Goal: Task Accomplishment & Management: Use online tool/utility

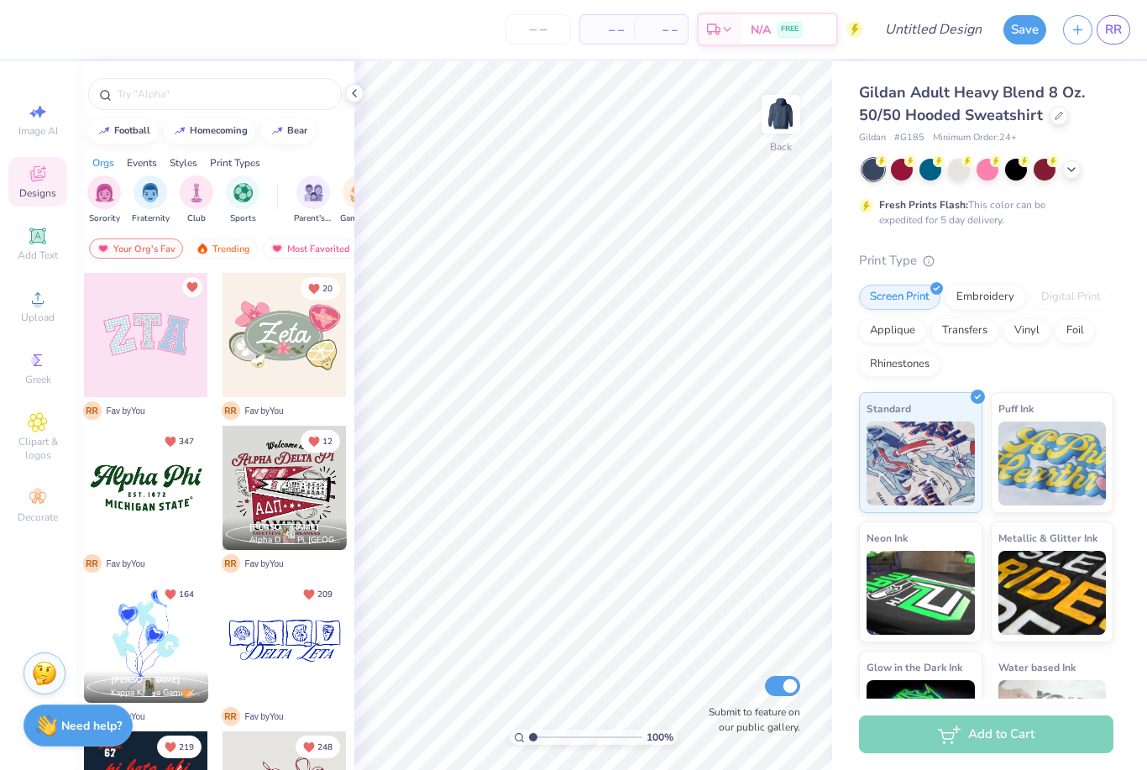
click at [1070, 172] on icon at bounding box center [1071, 169] width 13 height 13
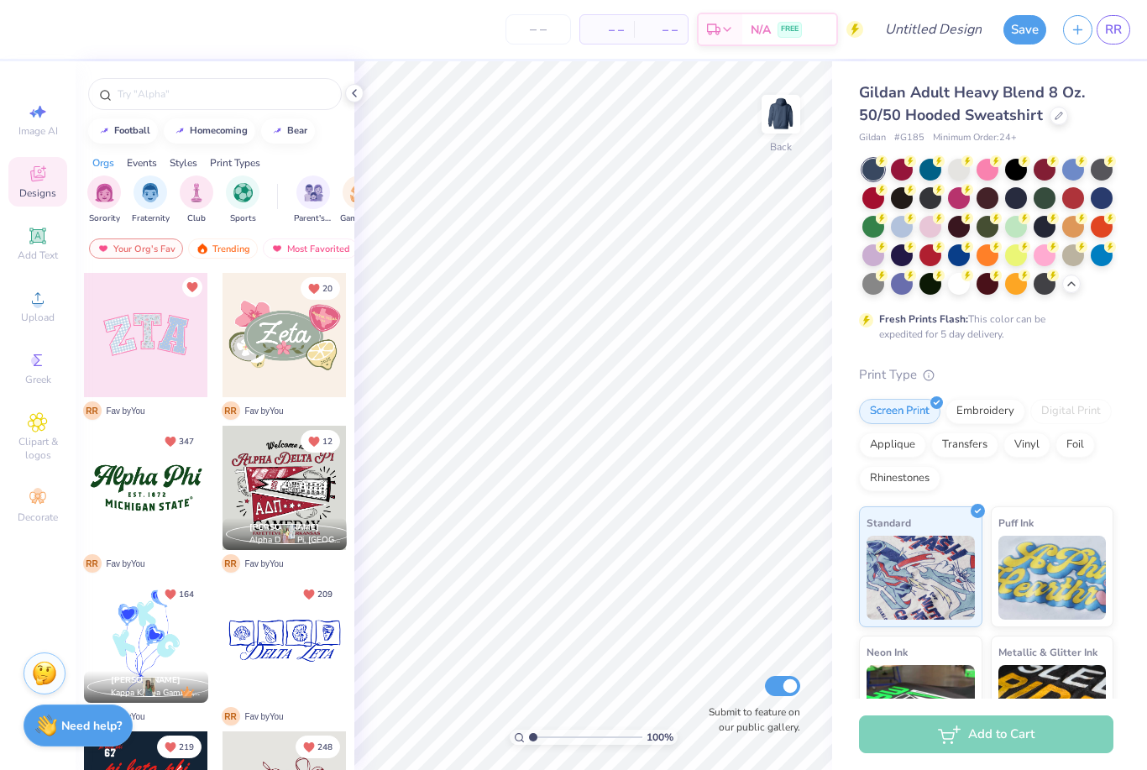
click at [1099, 194] on div at bounding box center [1102, 198] width 22 height 22
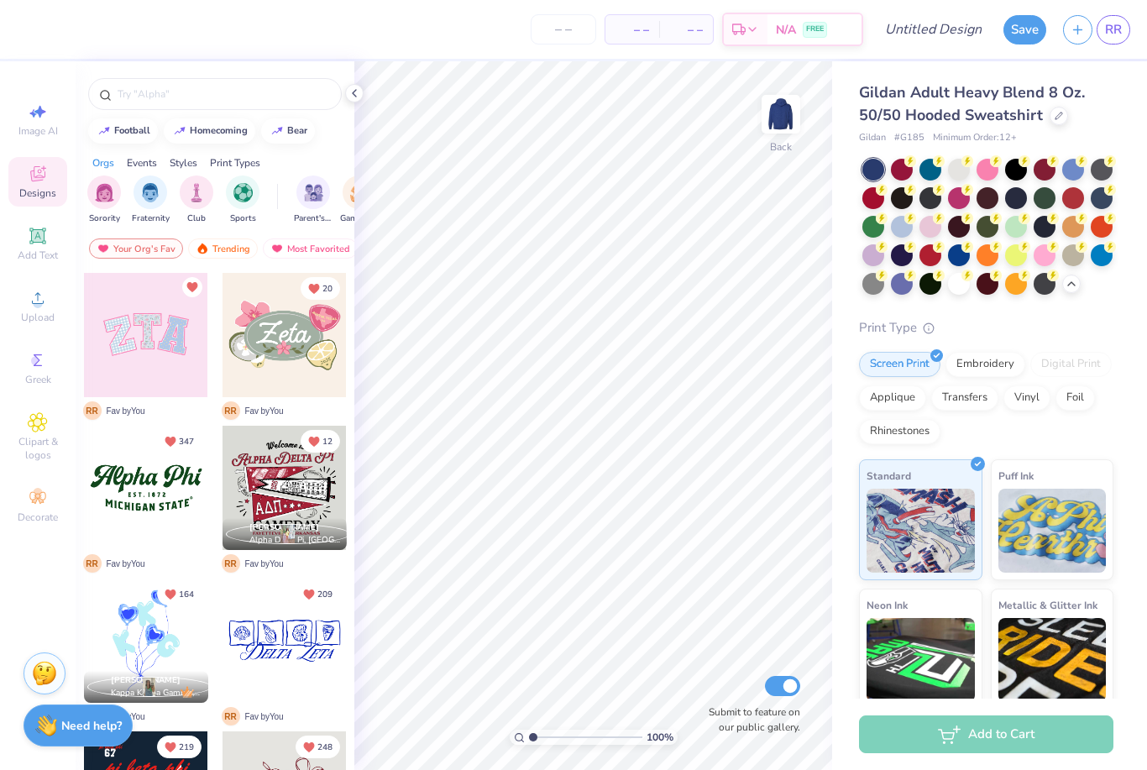
click at [1017, 202] on div at bounding box center [1016, 198] width 22 height 22
click at [1073, 196] on div at bounding box center [1073, 198] width 22 height 22
click at [359, 92] on icon at bounding box center [354, 93] width 13 height 13
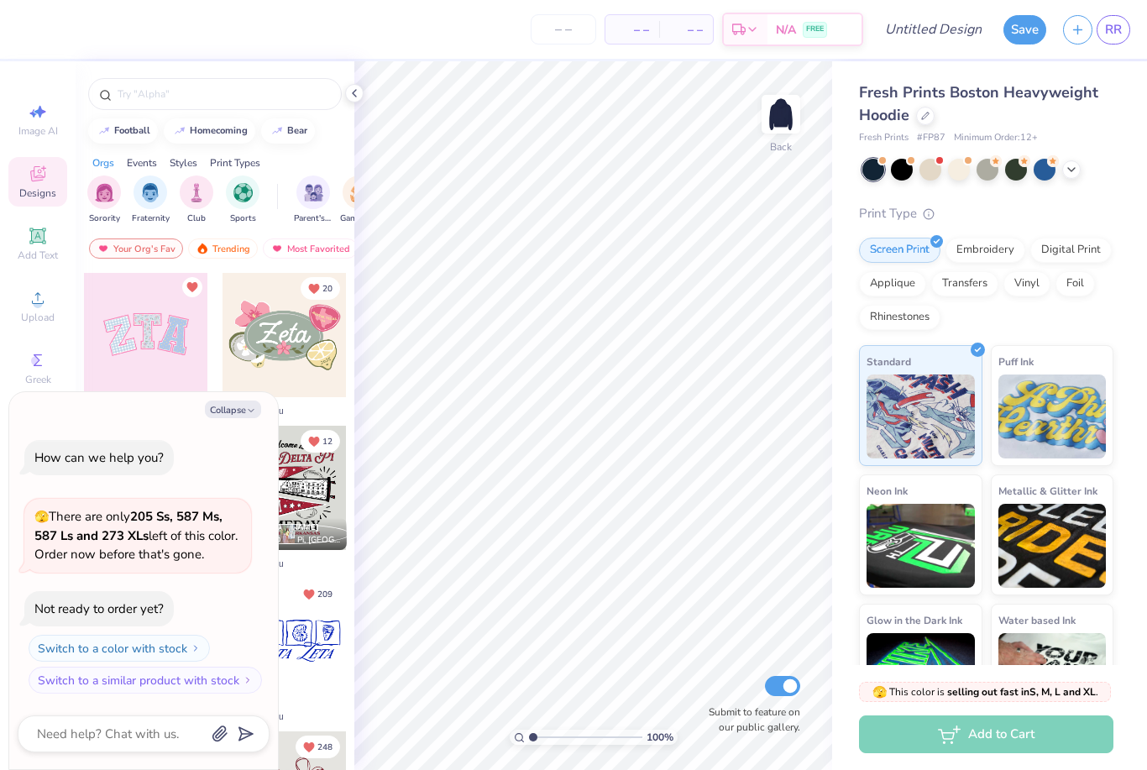
click at [244, 407] on button "Collapse" at bounding box center [233, 410] width 56 height 18
type textarea "x"
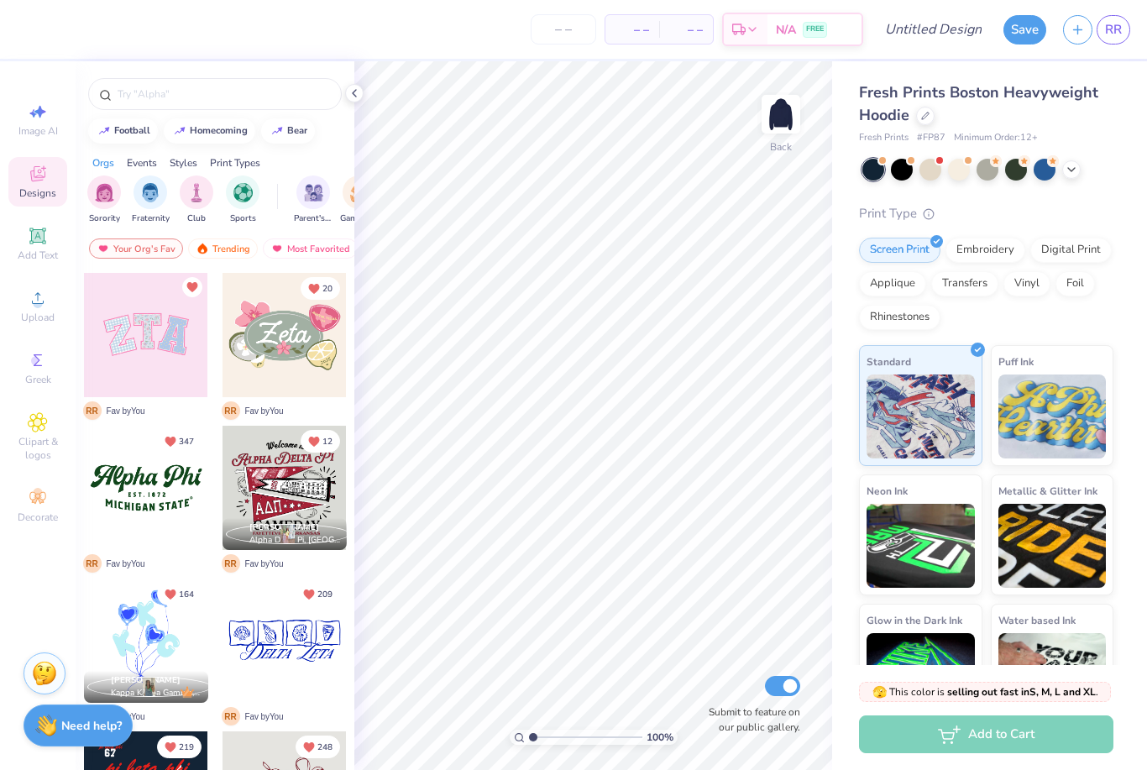
click at [44, 675] on img at bounding box center [44, 673] width 25 height 25
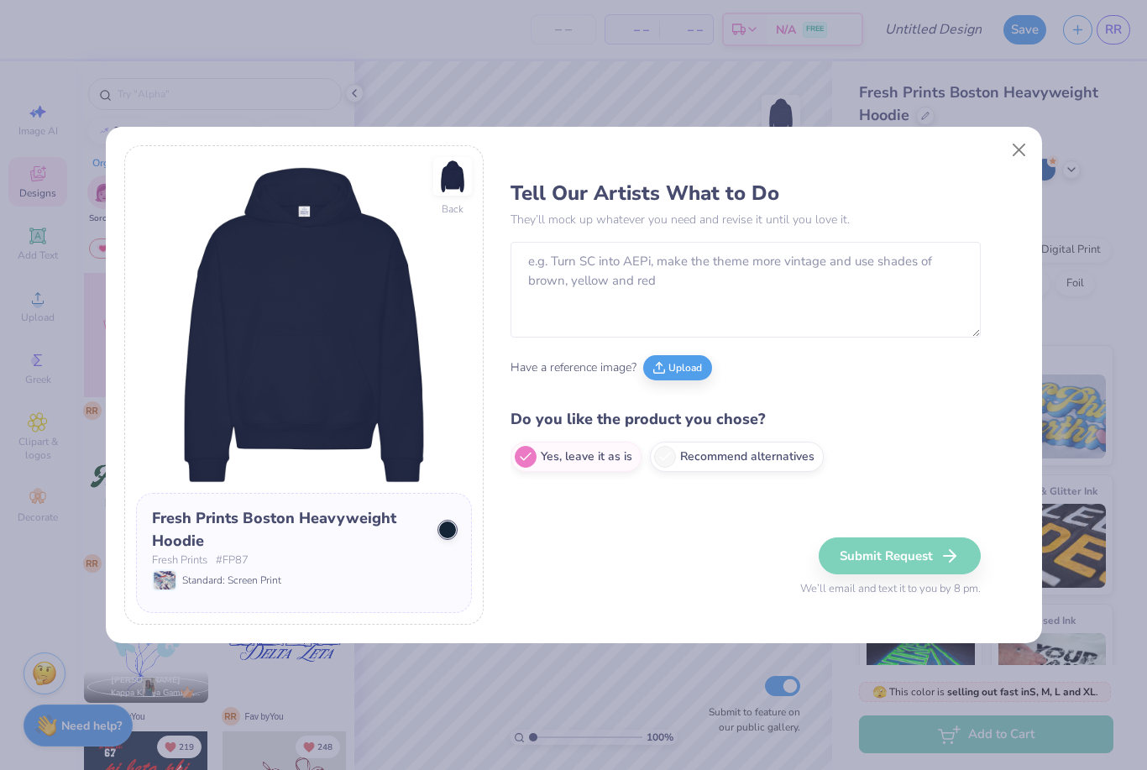
click at [671, 362] on button "Upload" at bounding box center [677, 367] width 69 height 25
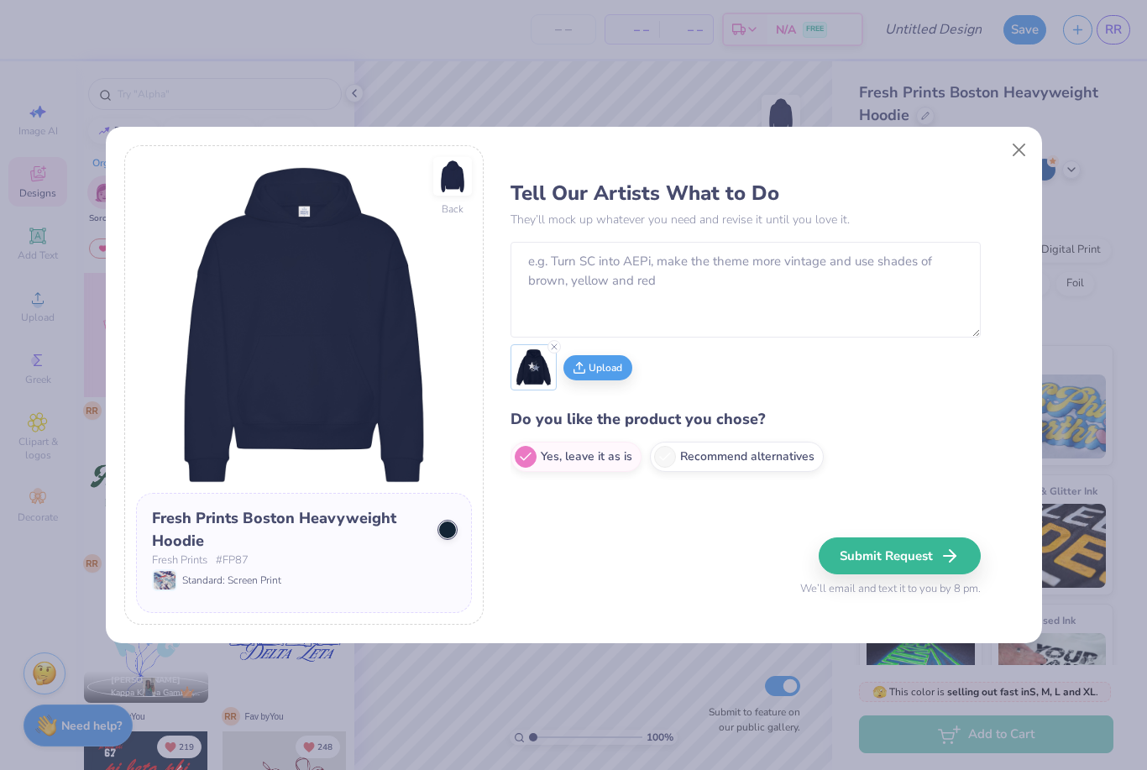
click at [949, 556] on line "button" at bounding box center [950, 556] width 12 height 0
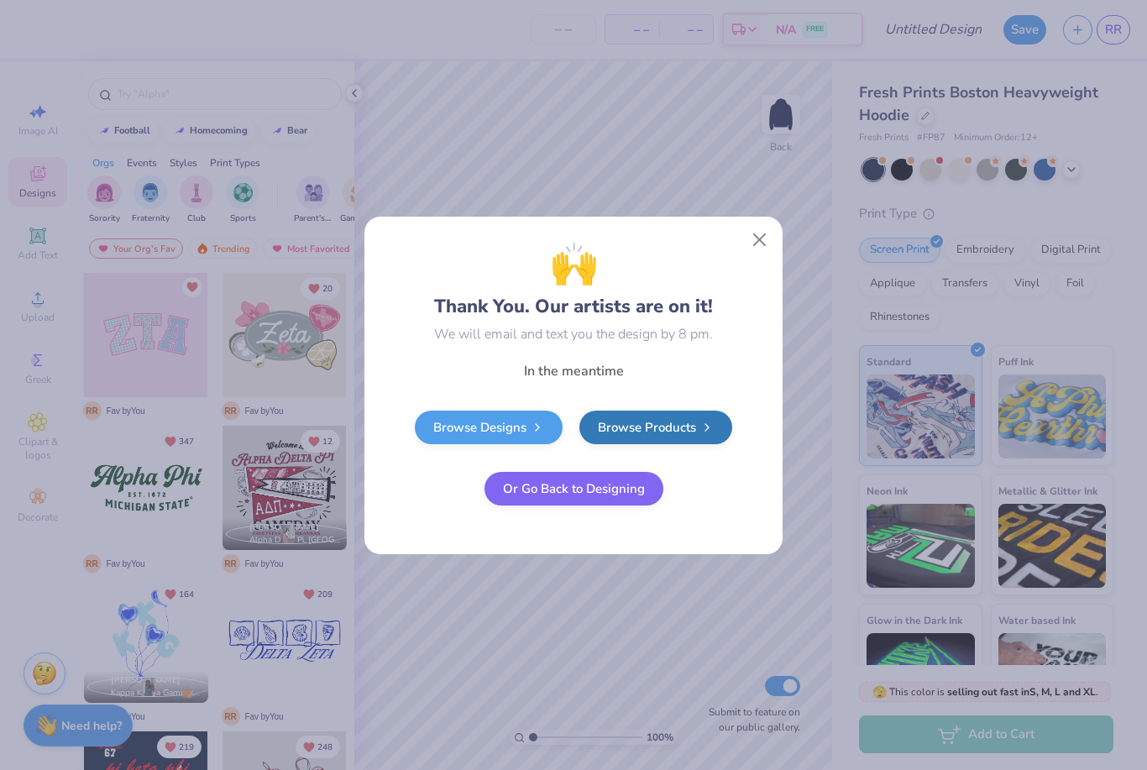
click at [761, 243] on button "Close" at bounding box center [760, 239] width 32 height 32
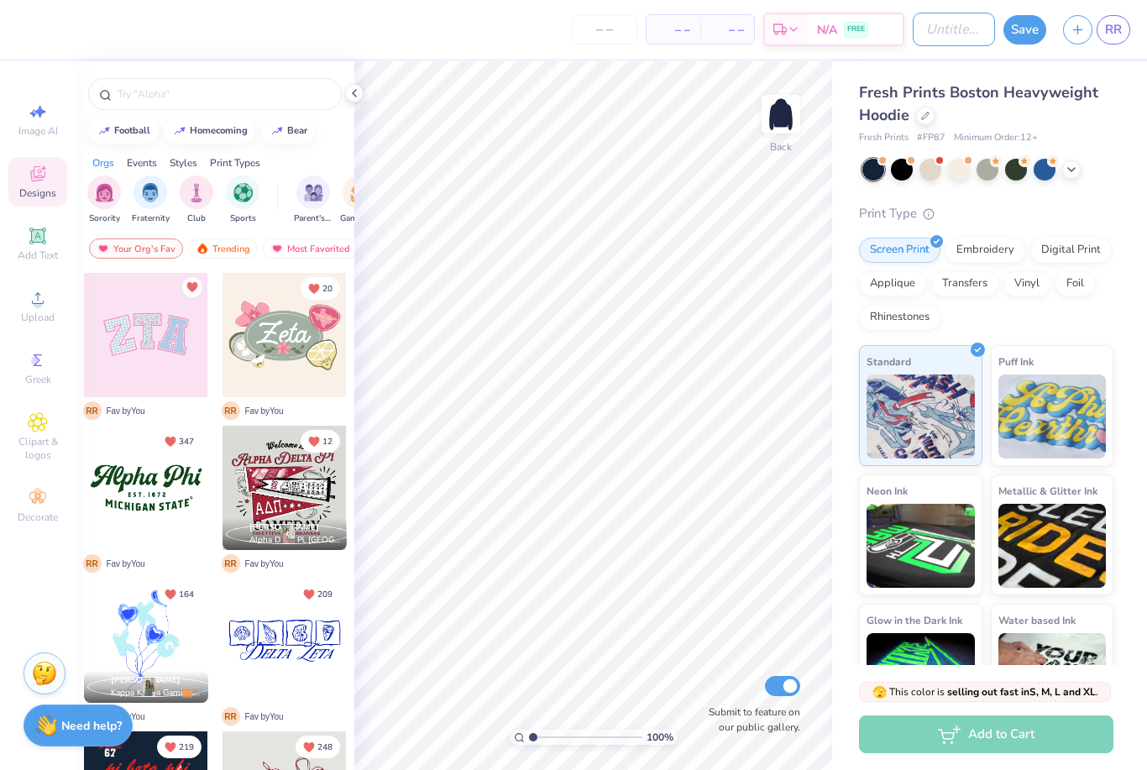
click at [930, 36] on input "Design Title" at bounding box center [954, 30] width 82 height 34
type input "navy kappa"
click at [1023, 41] on button "Save" at bounding box center [1025, 29] width 43 height 29
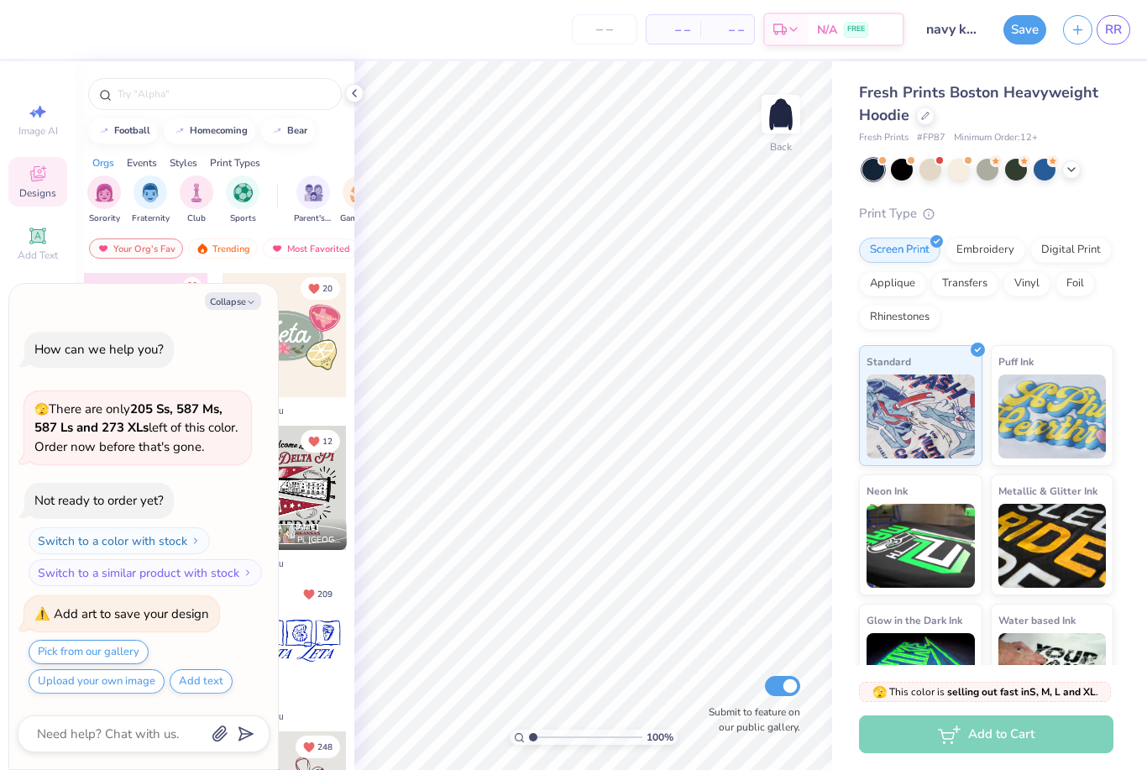
click at [1100, 45] on div "Save RR" at bounding box center [1076, 29] width 144 height 59
type textarea "x"
click at [1124, 34] on link "RR" at bounding box center [1114, 29] width 34 height 29
click at [1114, 33] on span "RR" at bounding box center [1113, 29] width 17 height 19
click at [1110, 30] on span "RR" at bounding box center [1113, 29] width 17 height 19
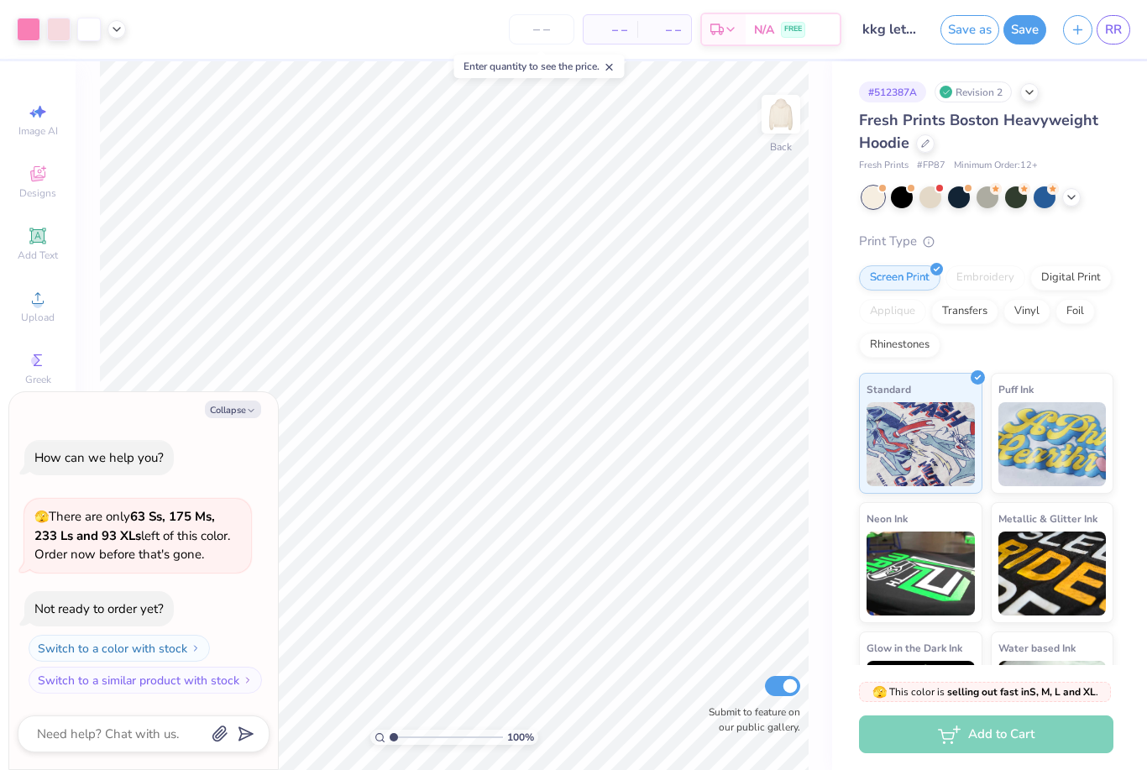
click at [231, 416] on button "Collapse" at bounding box center [233, 410] width 56 height 18
type textarea "x"
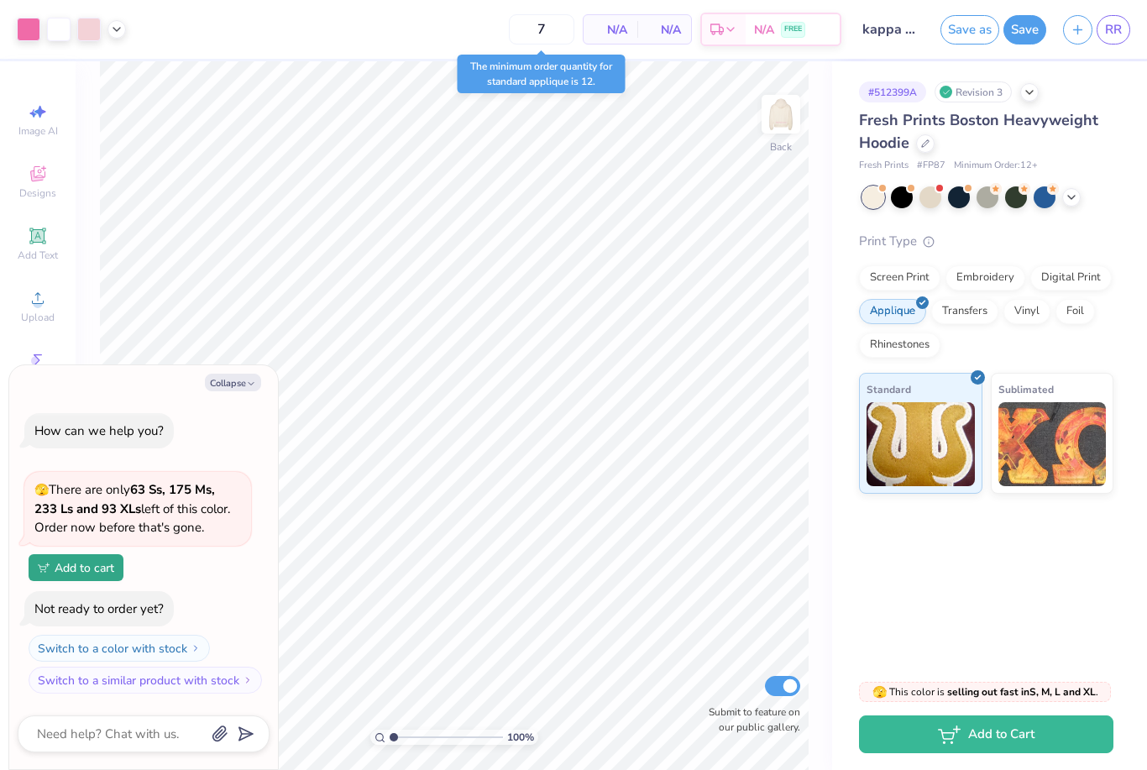
click at [240, 391] on button "Collapse" at bounding box center [233, 383] width 56 height 18
type textarea "x"
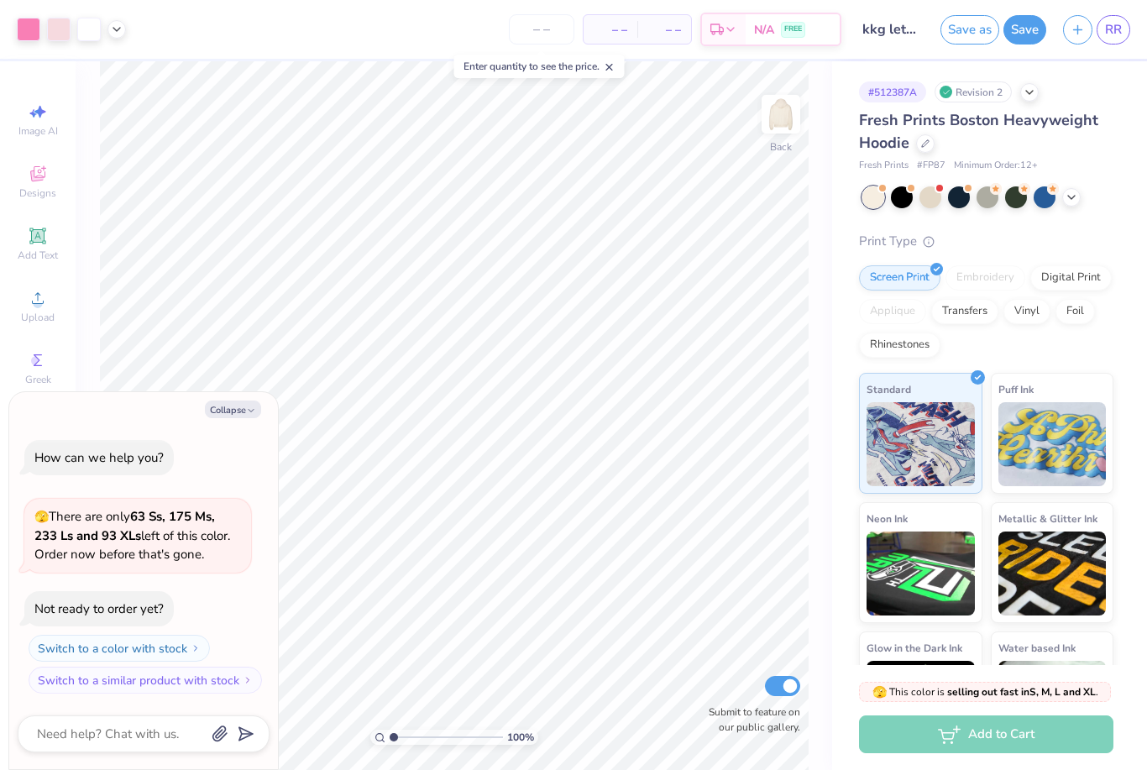
click at [251, 418] on button "Collapse" at bounding box center [233, 410] width 56 height 18
type textarea "x"
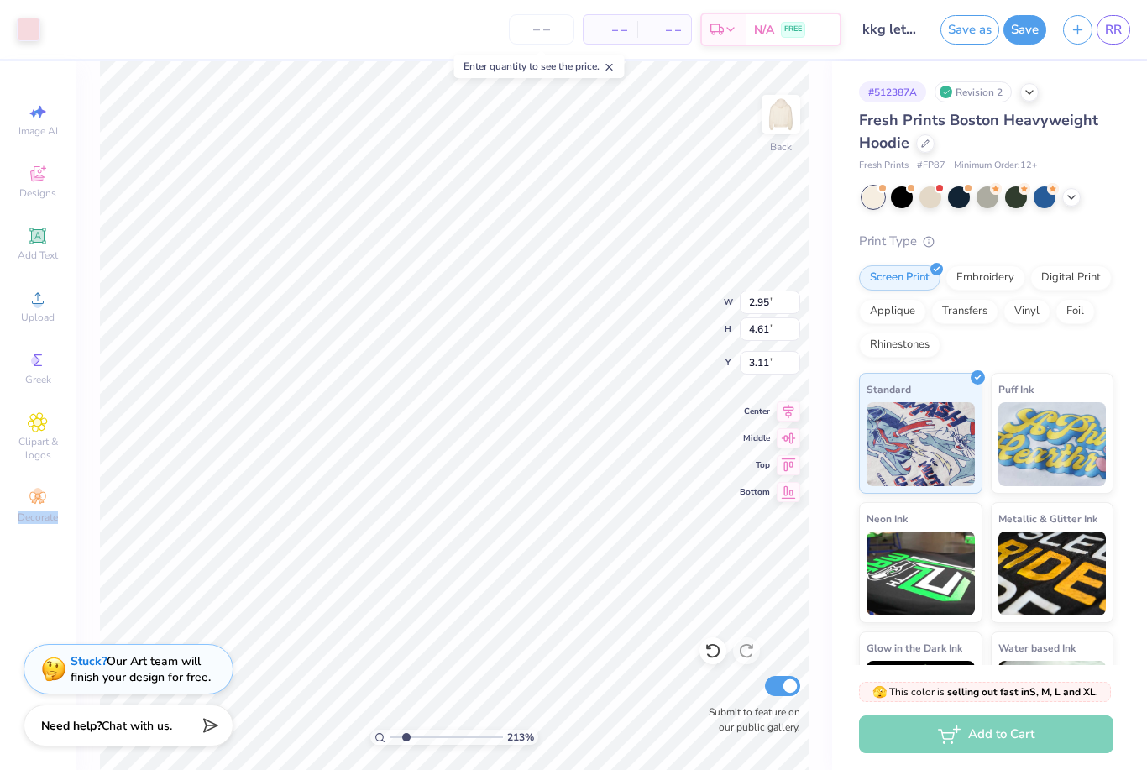
type input "2.13250450886496"
type input "2.95"
type input "4.61"
type input "3.11"
click at [831, 265] on div "213 % Back W 2.95 2.95 " H 4.61 4.61 " Y 3.11 3.11 " Center Middle Top Bottom S…" at bounding box center [454, 415] width 757 height 709
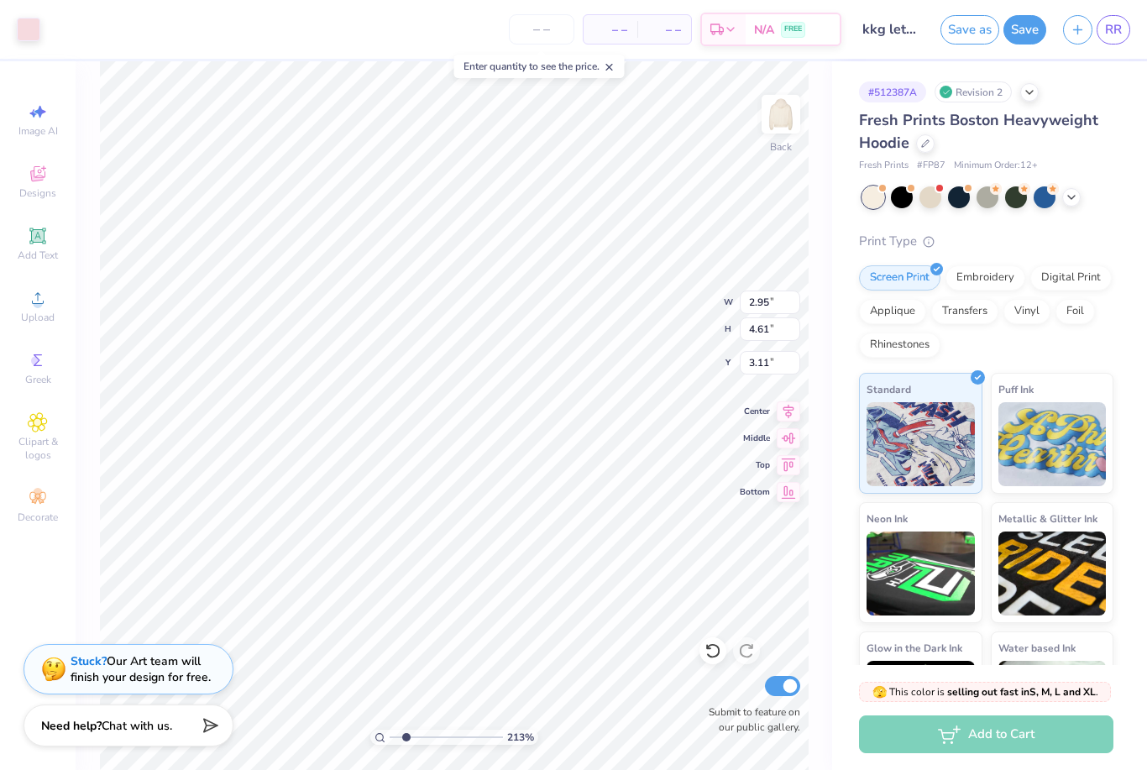
click at [28, 40] on div at bounding box center [29, 30] width 24 height 24
type input "2.13250450886496"
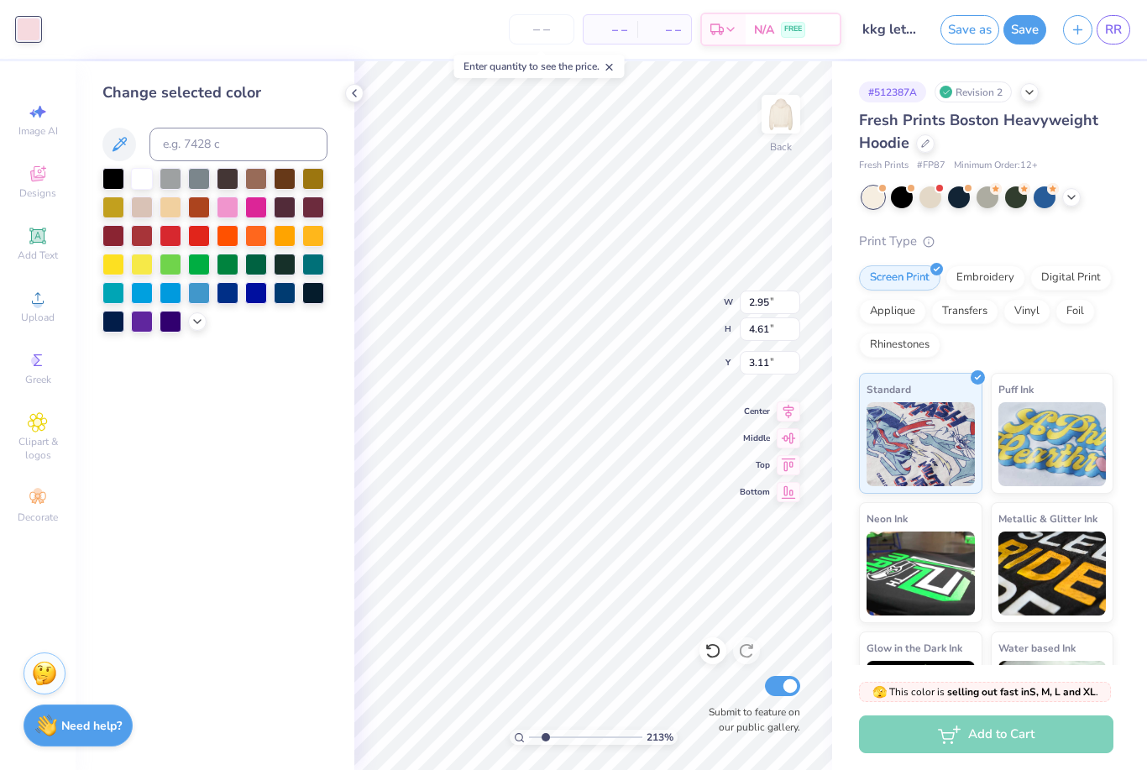
click at [192, 323] on icon at bounding box center [197, 321] width 13 height 13
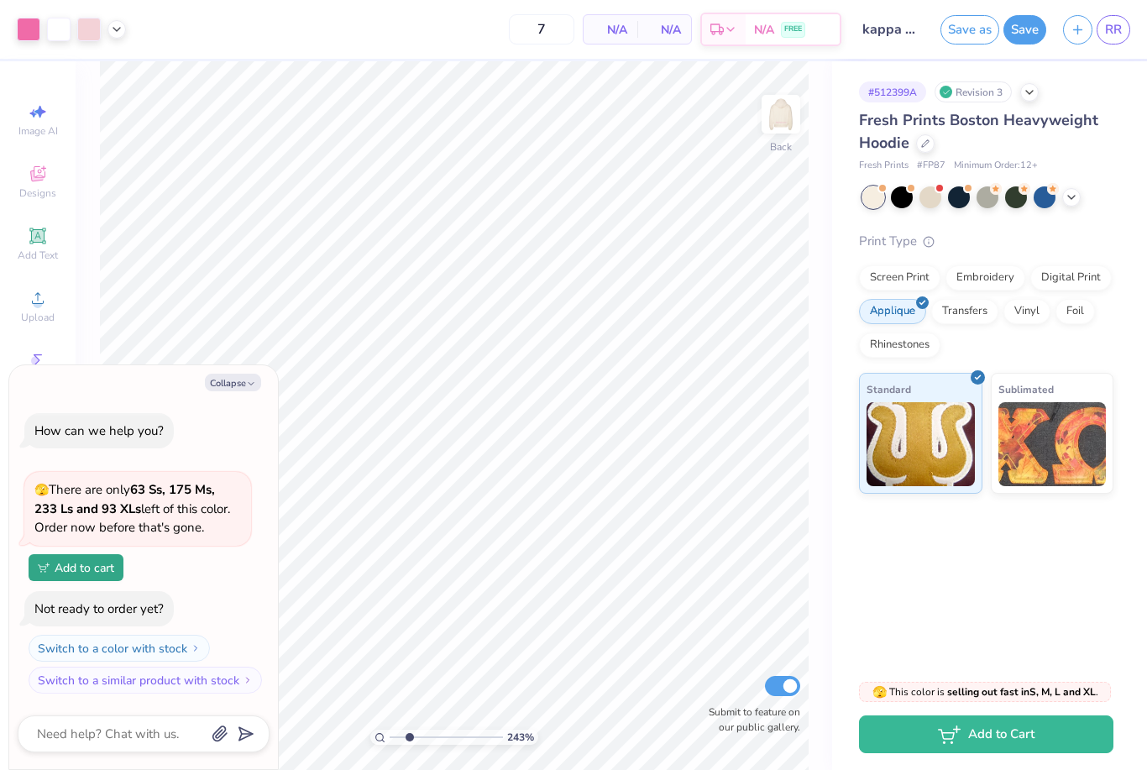
type input "2.4272517528841"
type textarea "x"
type input "2.4272517528841"
type textarea "x"
type input "2.4272517528841"
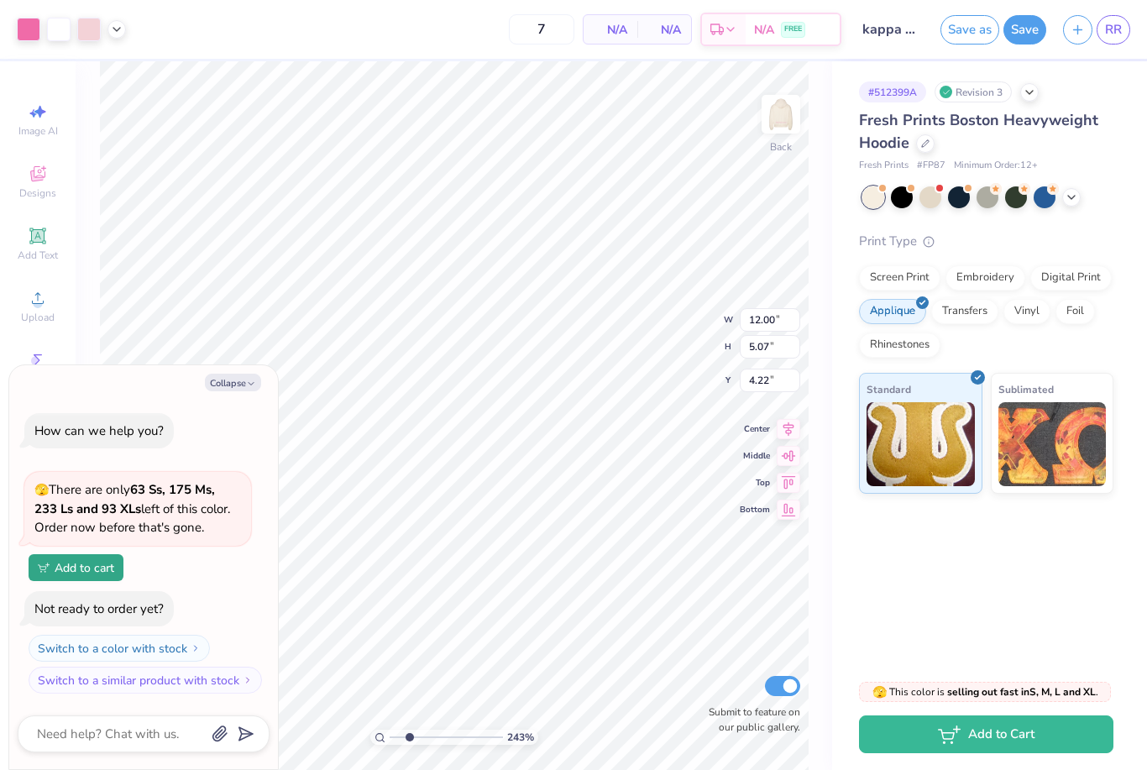
type textarea "x"
type input "2.4272517528841"
type textarea "x"
type input "2.4272517528841"
type textarea "x"
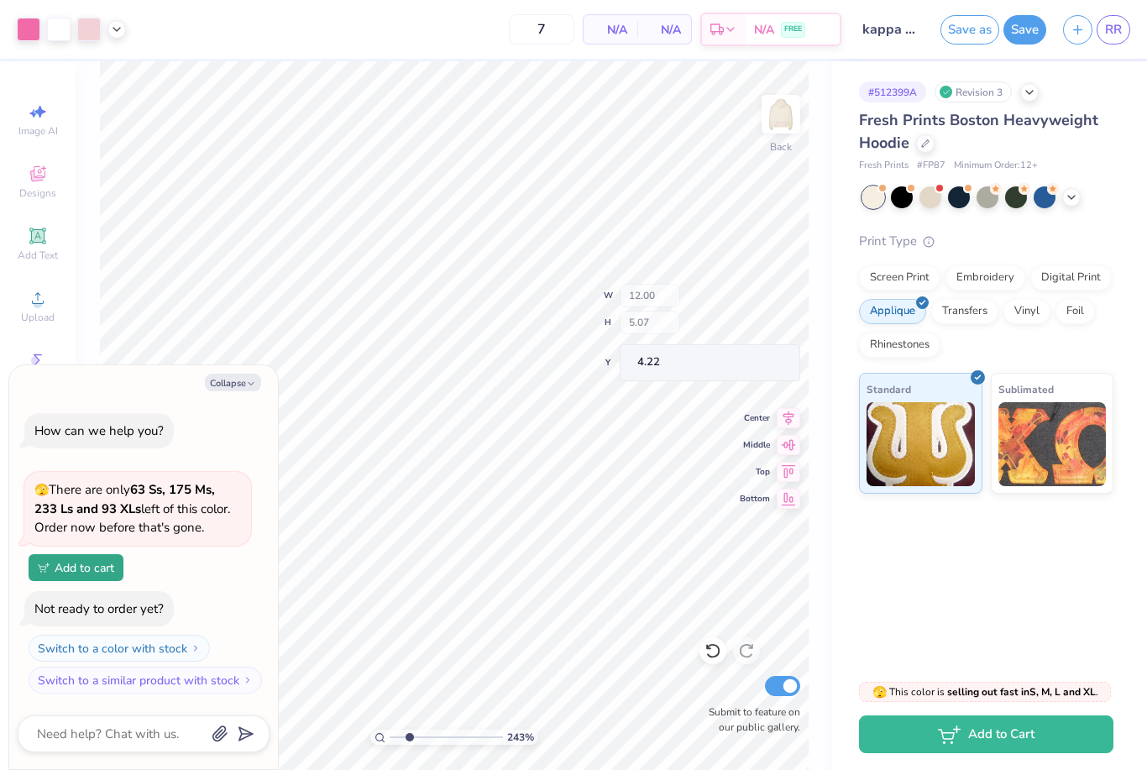
type input "2.4272517528841"
type textarea "x"
click at [860, 280] on div "Screen Print" at bounding box center [899, 277] width 81 height 25
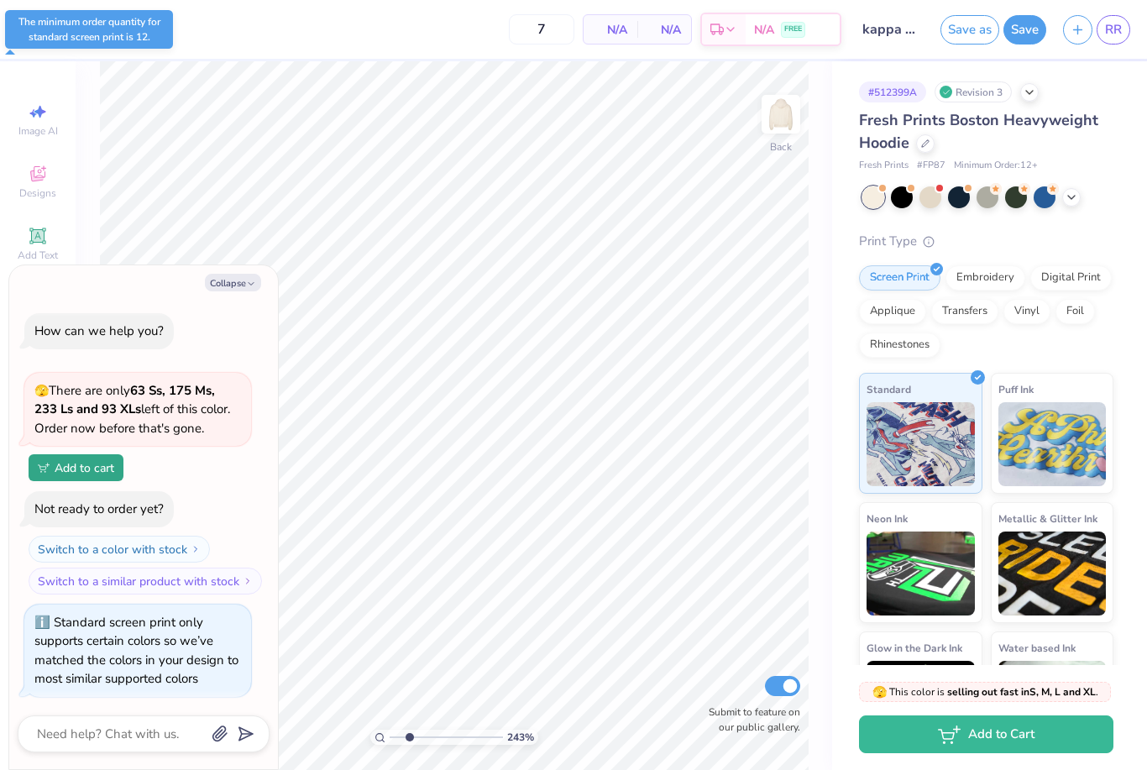
type input "2.4272517528841"
type textarea "x"
type input "2.4272517528841"
type textarea "x"
type input "2.4272517528841"
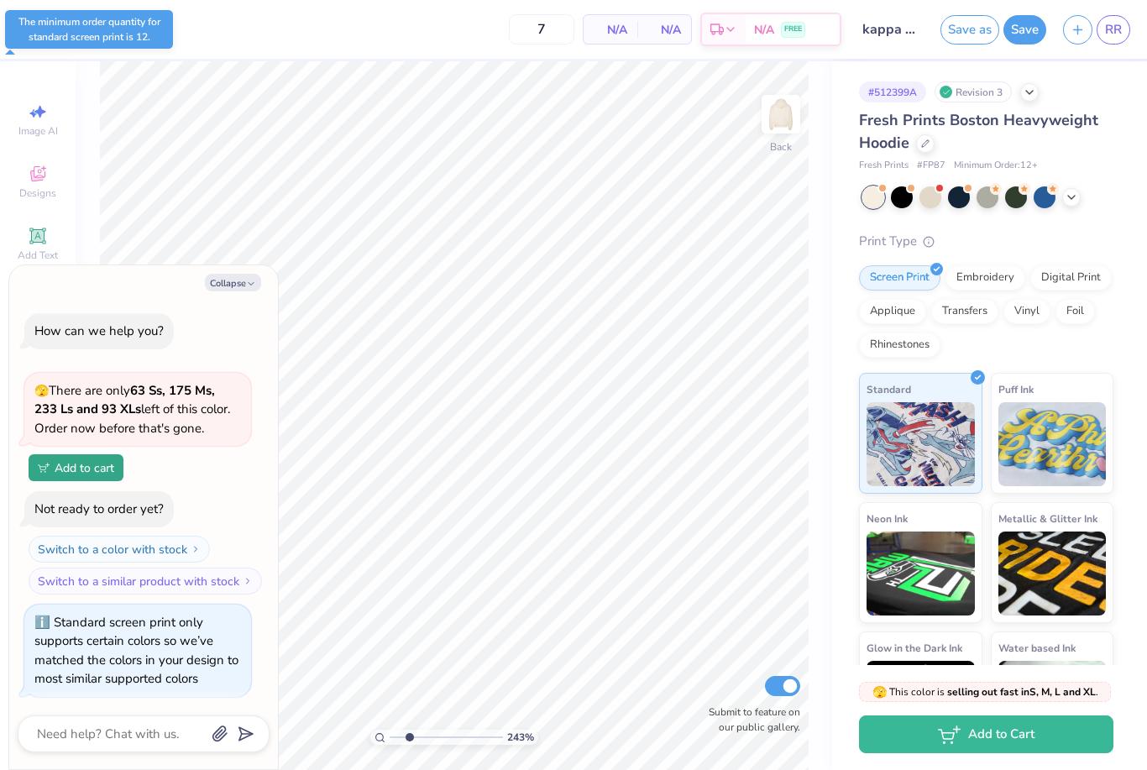
type textarea "x"
click at [1113, 230] on div "Fresh Prints Boston Heavyweight Hoodie Fresh Prints # FP87 Minimum Order: 12 + …" at bounding box center [986, 430] width 254 height 643
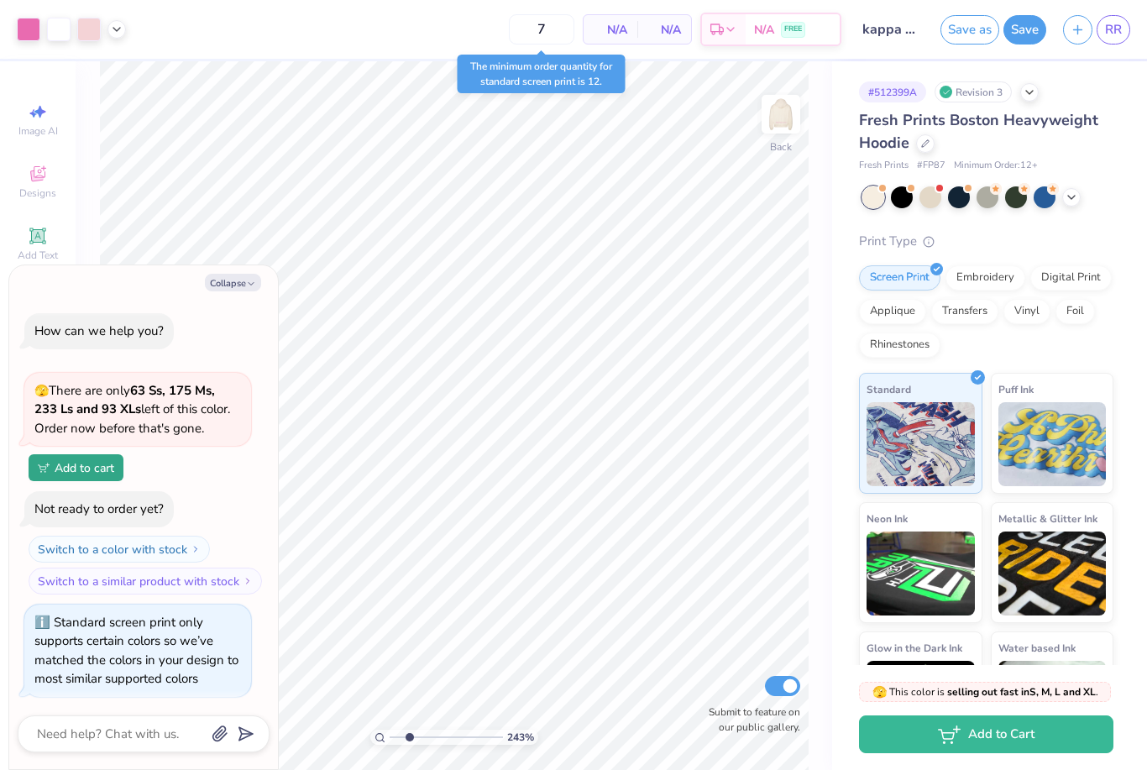
click at [889, 316] on div "Applique" at bounding box center [892, 311] width 67 height 25
type input "2.4272517528841"
type textarea "x"
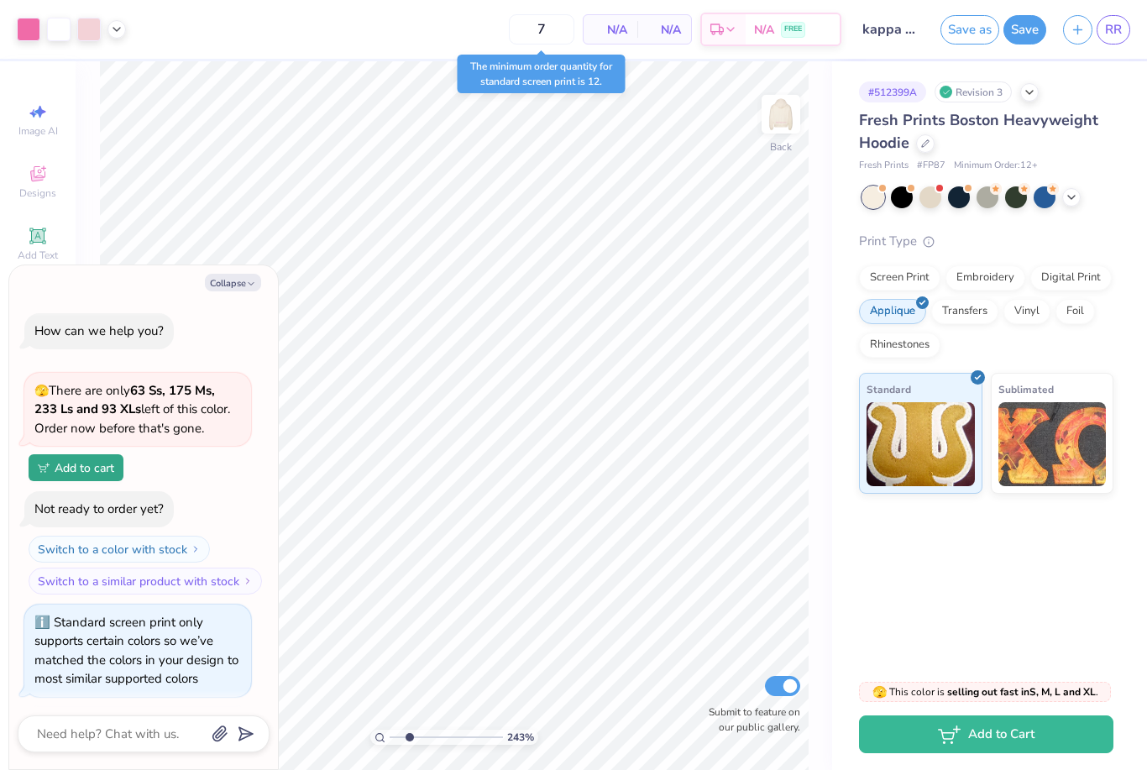
type input "2.4272517528841"
type textarea "x"
type input "2.4272517528841"
type textarea "x"
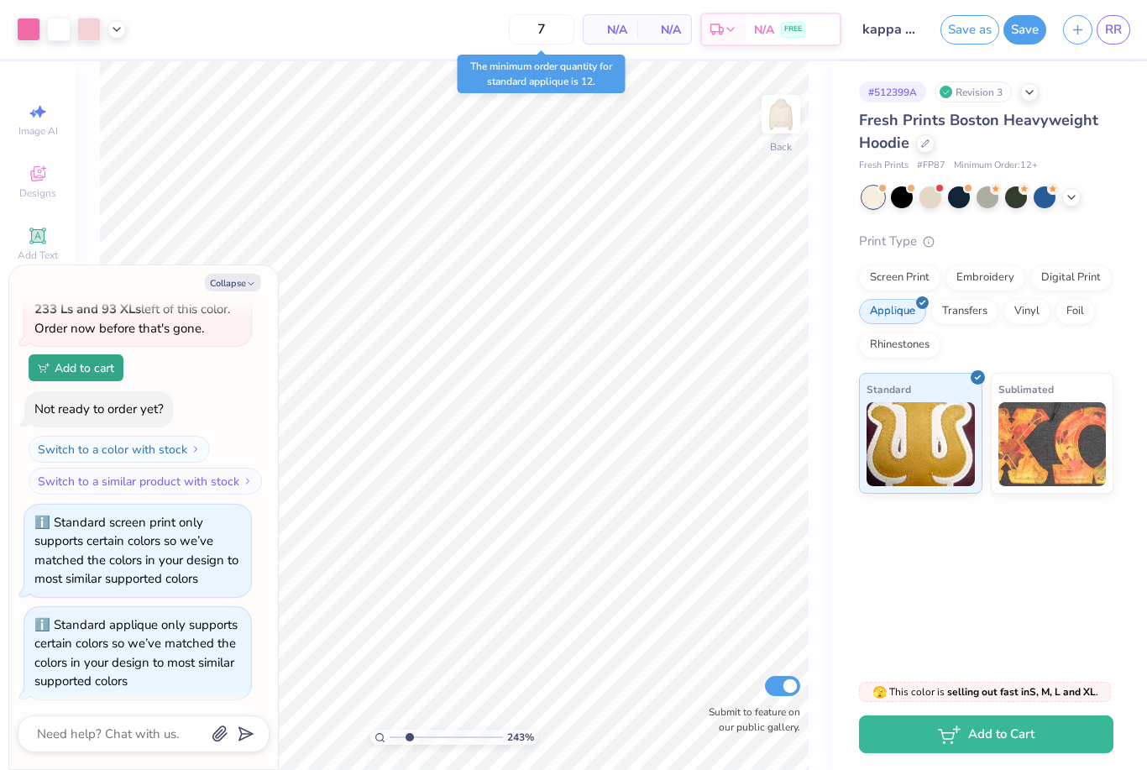
type input "2.4272517528841"
type textarea "x"
type input "2.4272517528841"
type textarea "x"
type input "2.4272517528841"
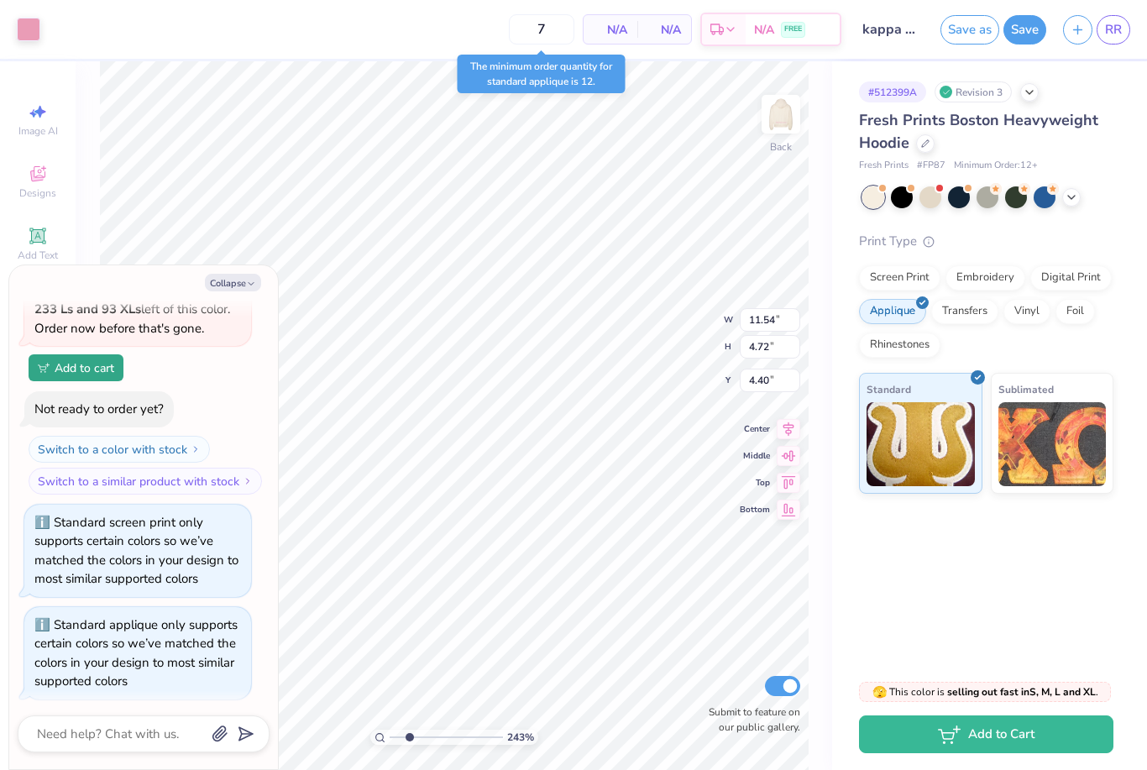
type textarea "x"
type input "2.4272517528841"
type textarea "x"
type input "2.4272517528841"
type textarea "x"
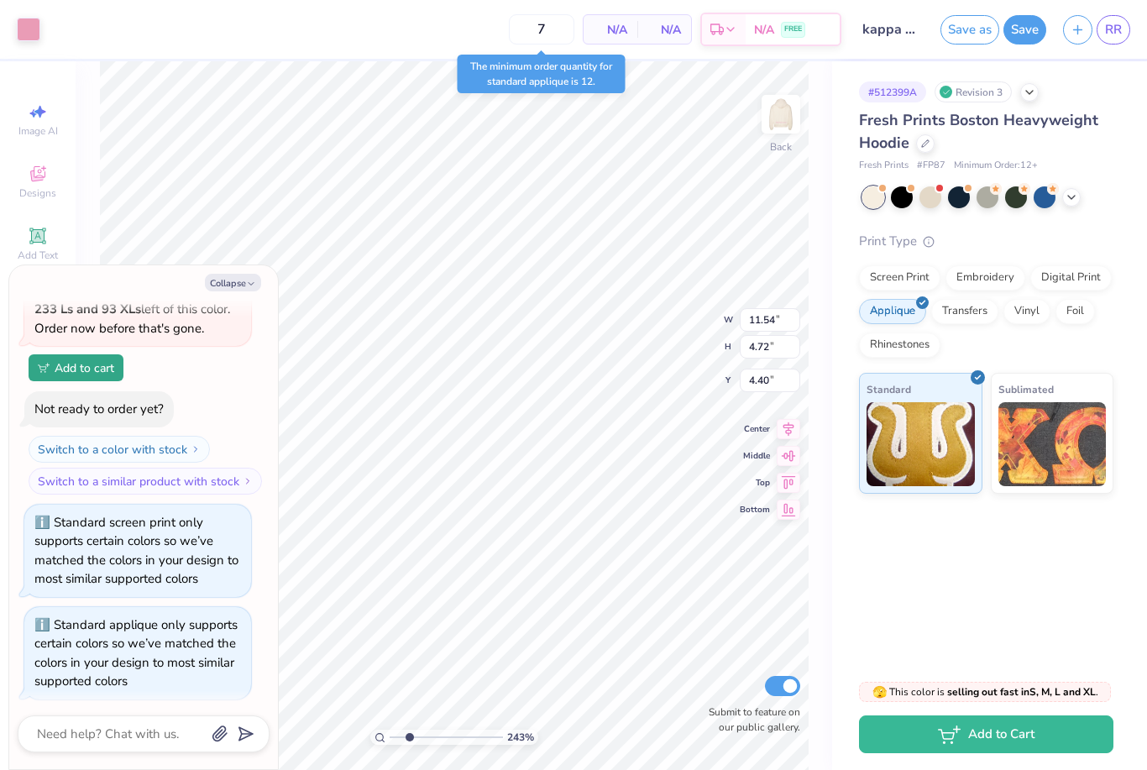
type input "2.4272517528841"
type textarea "x"
type input "2.4272517528841"
type textarea "x"
type input "2.4272517528841"
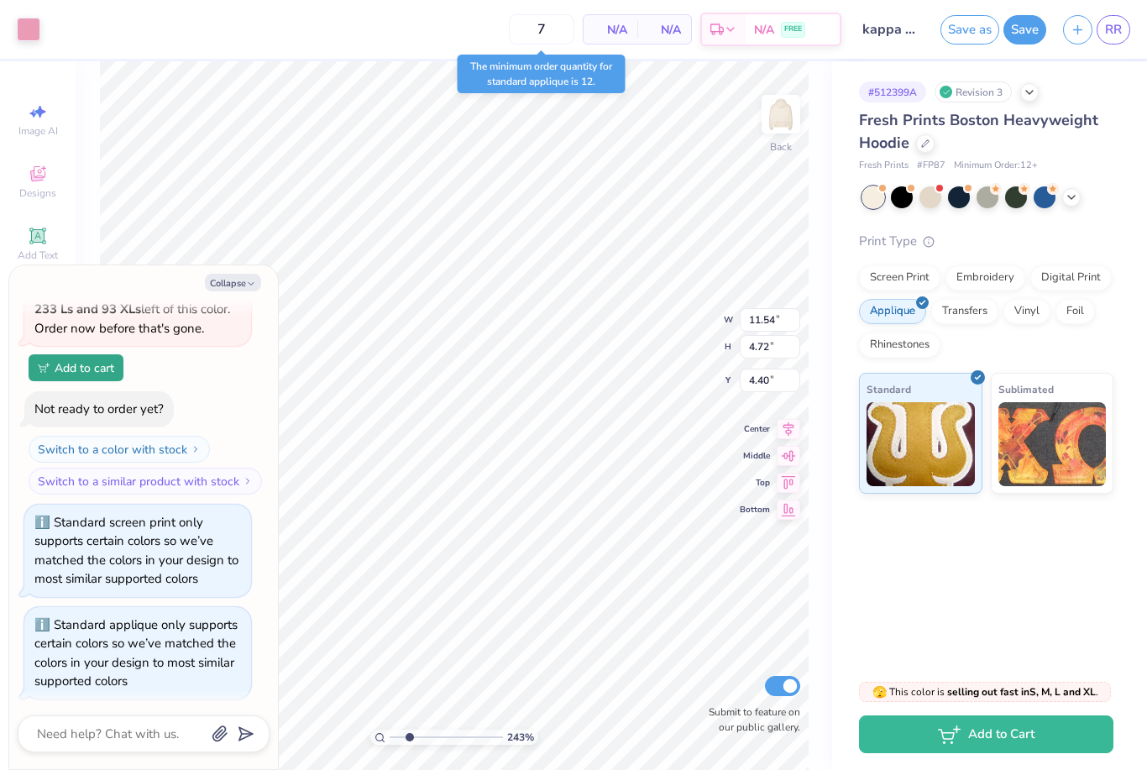
type textarea "x"
type input "2.4272517528841"
type textarea "x"
type input "2.4272517528841"
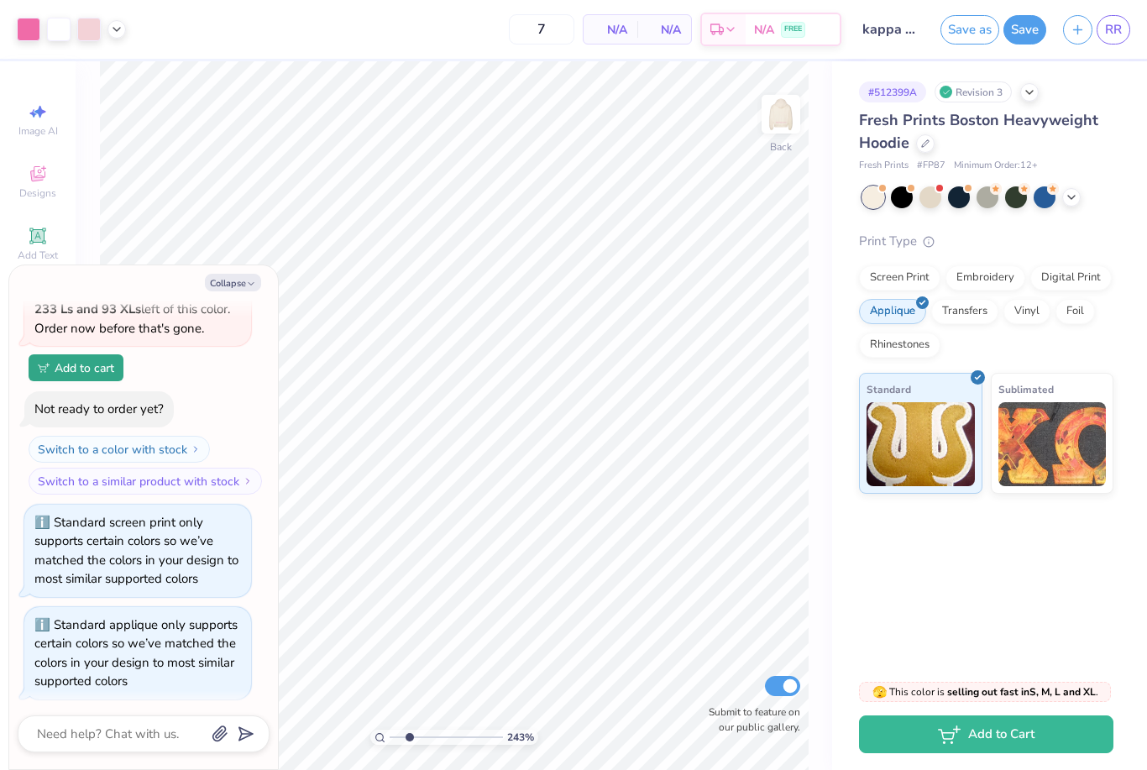
click at [851, 551] on div "# 512399A Revision 3 Fresh Prints Boston Heavyweight Hoodie Fresh Prints # FP87…" at bounding box center [989, 363] width 315 height 604
click at [221, 285] on button "Collapse" at bounding box center [233, 283] width 56 height 18
type textarea "x"
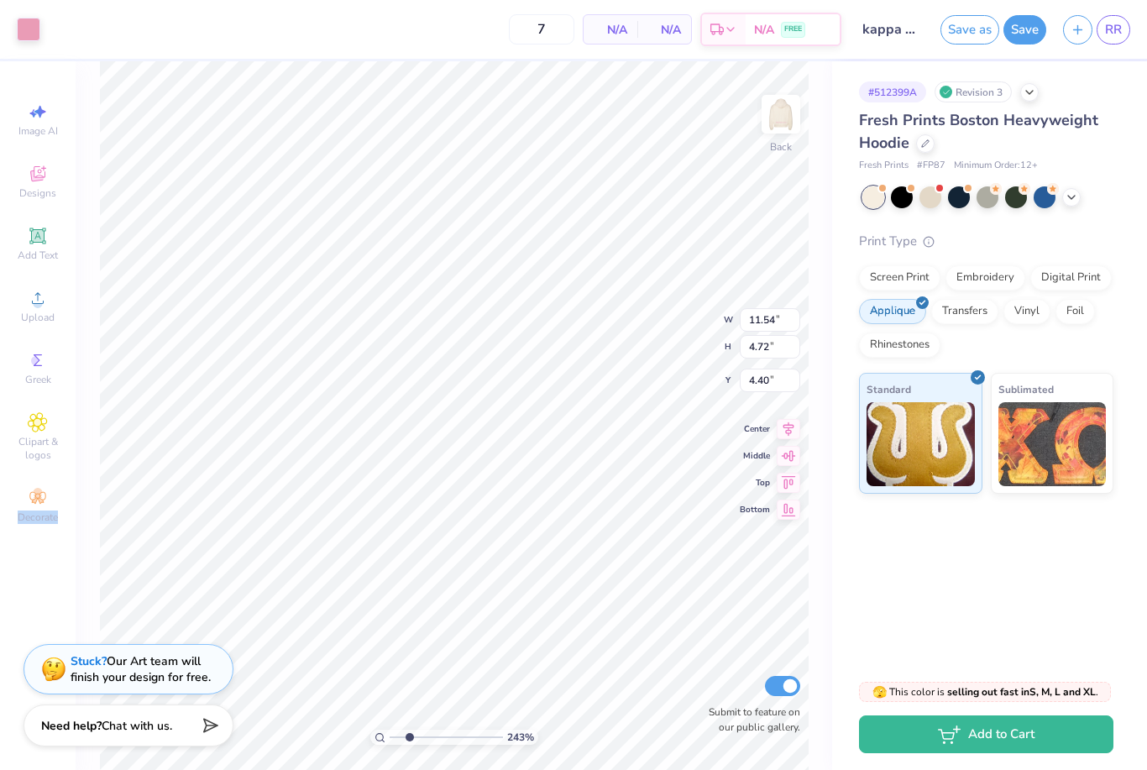
click at [830, 200] on div "243 % Back W 11.54 11.54 " H 4.72 4.72 " Y 4.40 4.40 " Center Middle Top Bottom…" at bounding box center [454, 415] width 757 height 709
click at [852, 240] on div "# 512399A Revision 3 Fresh Prints Boston Heavyweight Hoodie Fresh Prints # FP87…" at bounding box center [989, 277] width 315 height 433
type input "2.4272517528841"
type input "4.39"
type input "2.4272517528841"
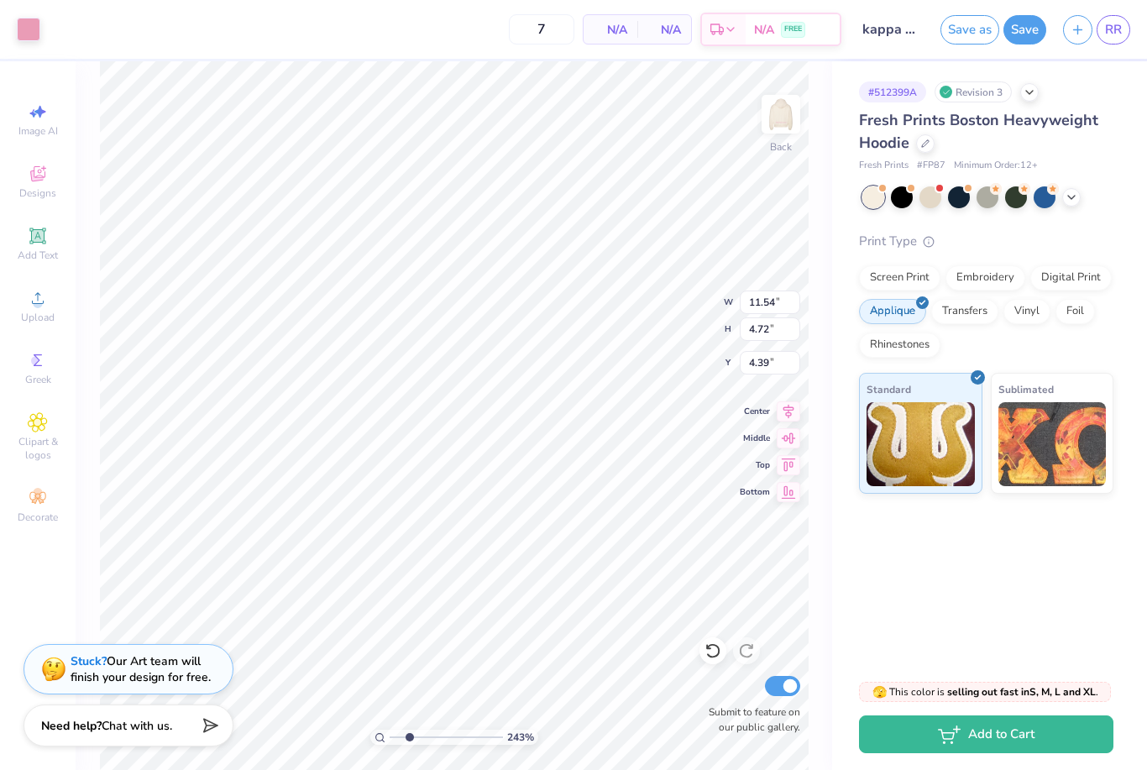
type input "8.75"
type input "1.64"
type input "7.23"
type input "2.4272517528841"
type input "11.54"
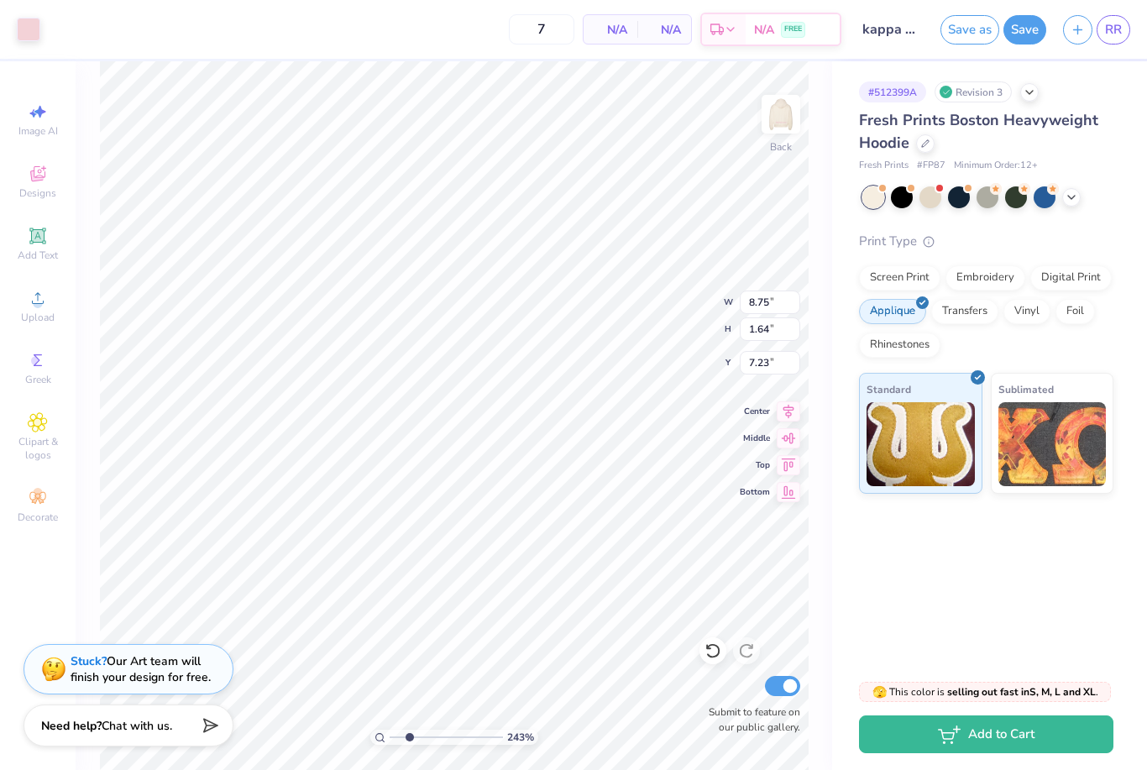
type input "4.72"
type input "4.39"
click at [716, 656] on icon at bounding box center [712, 651] width 14 height 15
type input "2.4272517528841"
type input "4.40"
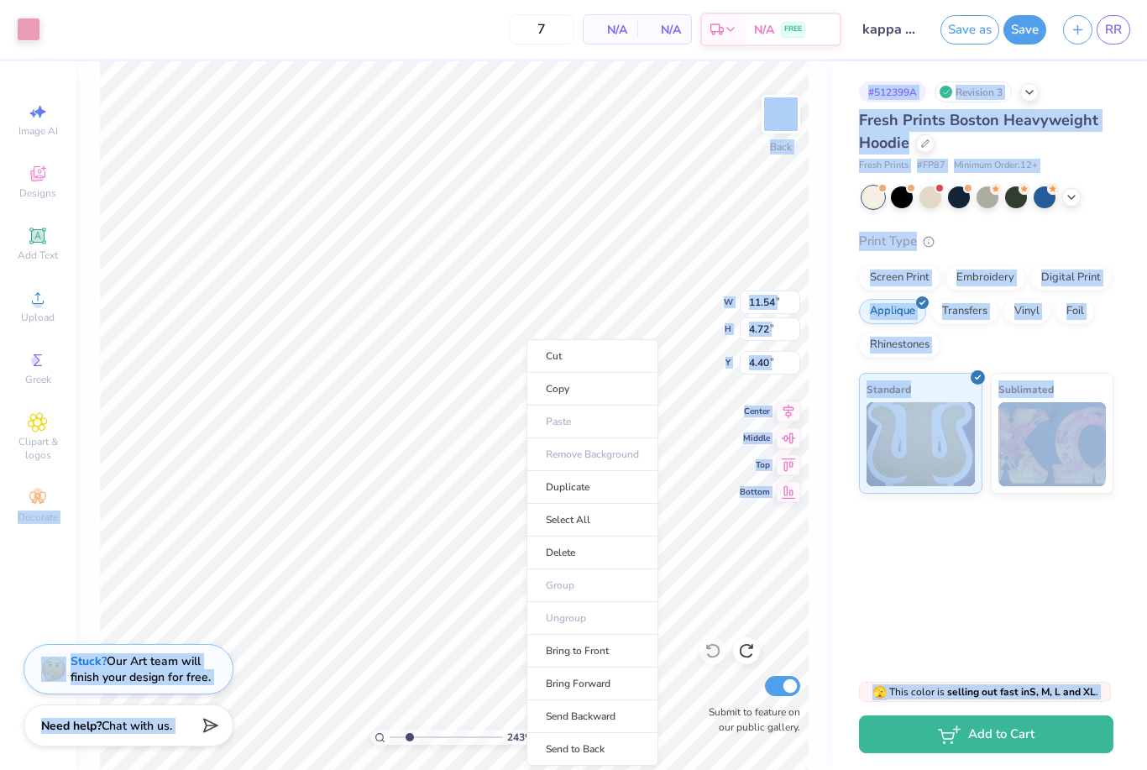
click at [538, 370] on li "Cut" at bounding box center [593, 356] width 132 height 34
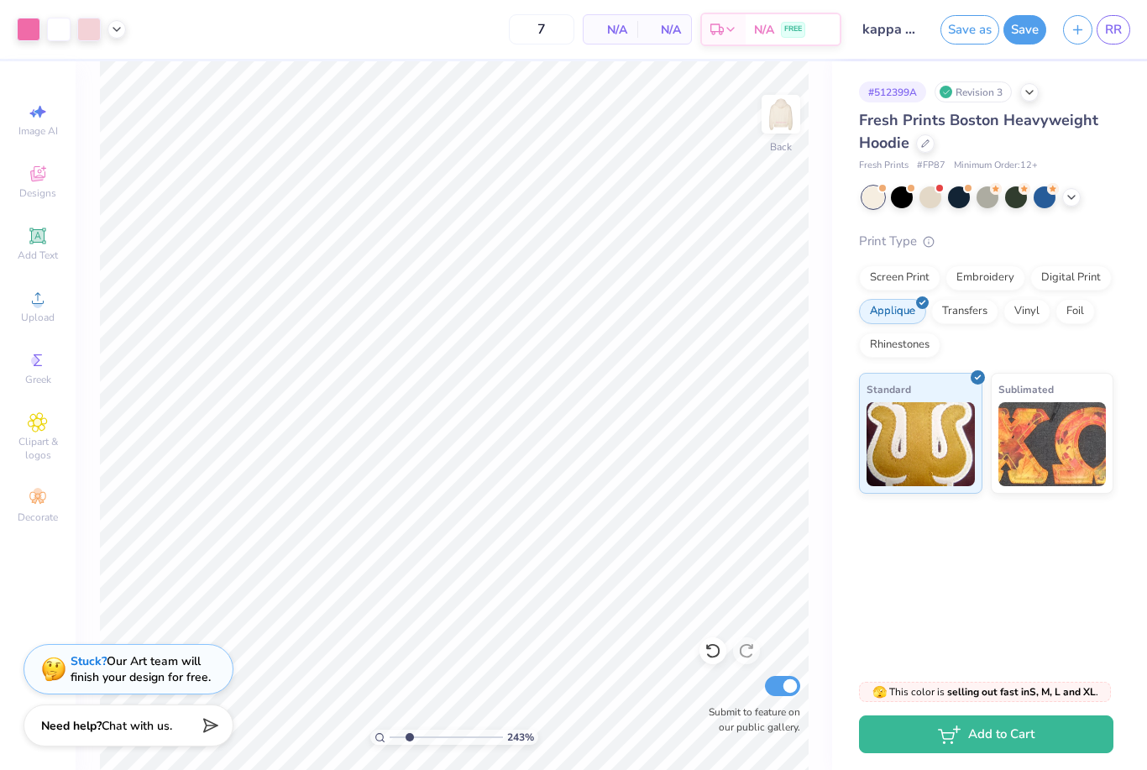
click at [700, 656] on div at bounding box center [713, 650] width 27 height 27
click at [890, 567] on div "# 512399A Revision 3 Fresh Prints Boston Heavyweight Hoodie Fresh Prints # FP87…" at bounding box center [989, 363] width 315 height 604
click at [110, 34] on div at bounding box center [117, 29] width 18 height 18
click at [104, 72] on div at bounding box center [101, 72] width 24 height 24
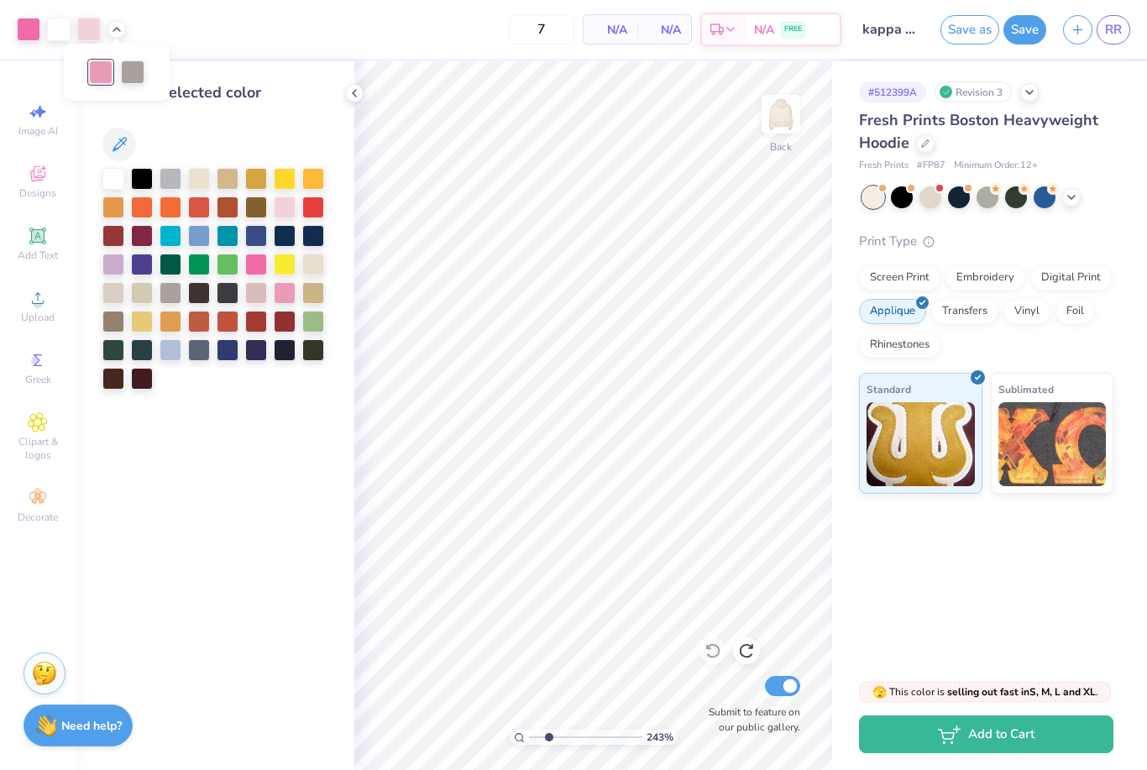
click at [289, 294] on div at bounding box center [285, 293] width 22 height 22
click at [283, 300] on div at bounding box center [285, 293] width 22 height 22
click at [223, 139] on div at bounding box center [214, 145] width 225 height 34
click at [119, 145] on icon at bounding box center [119, 144] width 20 height 20
type input "2.4272517528841"
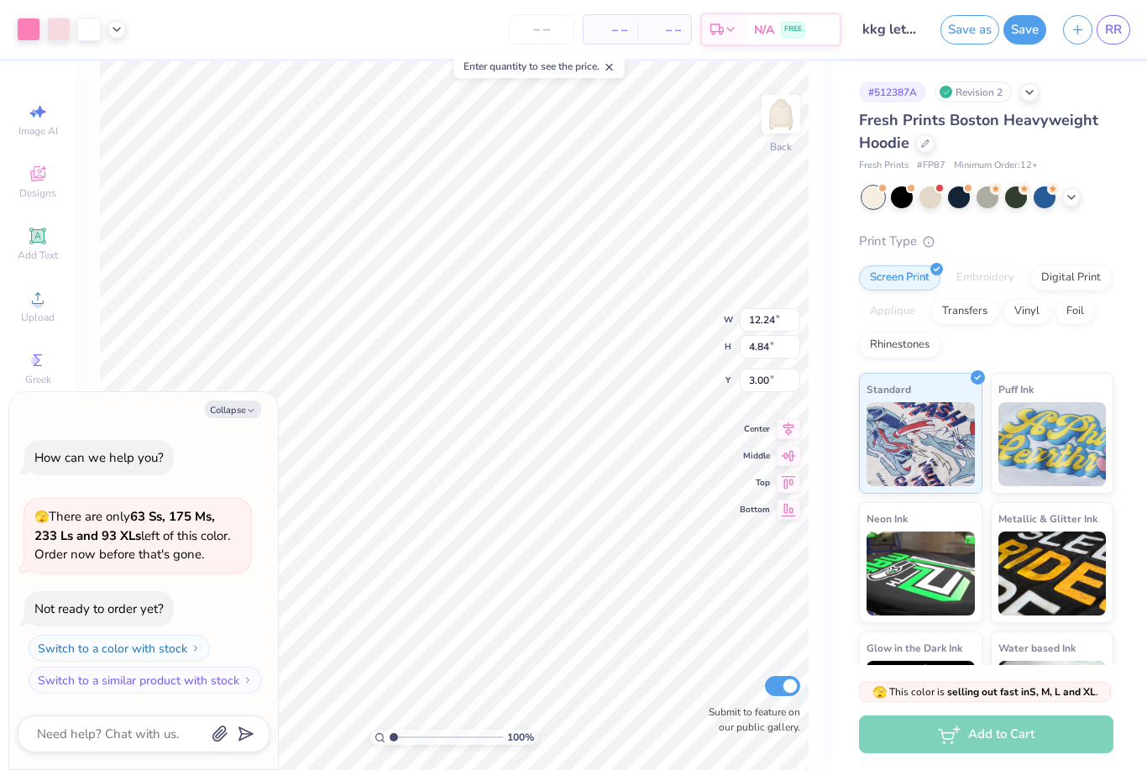
type textarea "x"
click at [243, 406] on button "Collapse" at bounding box center [233, 410] width 56 height 18
type textarea "x"
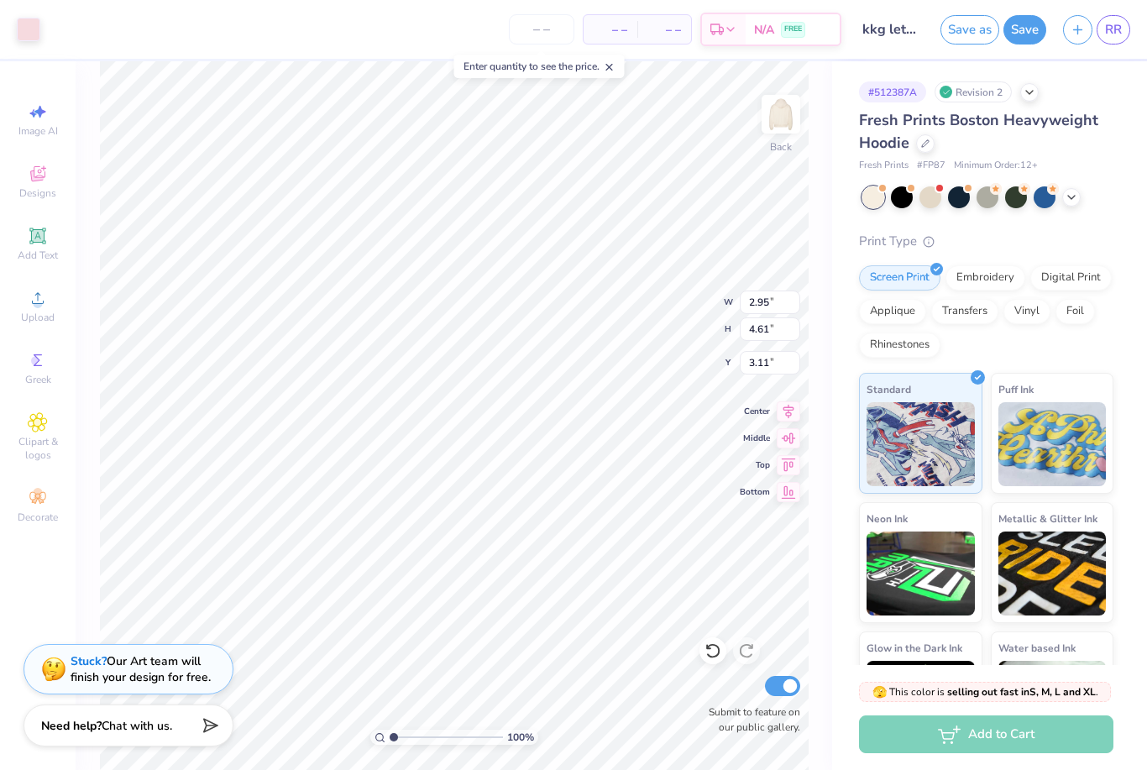
click at [31, 31] on div at bounding box center [29, 30] width 24 height 24
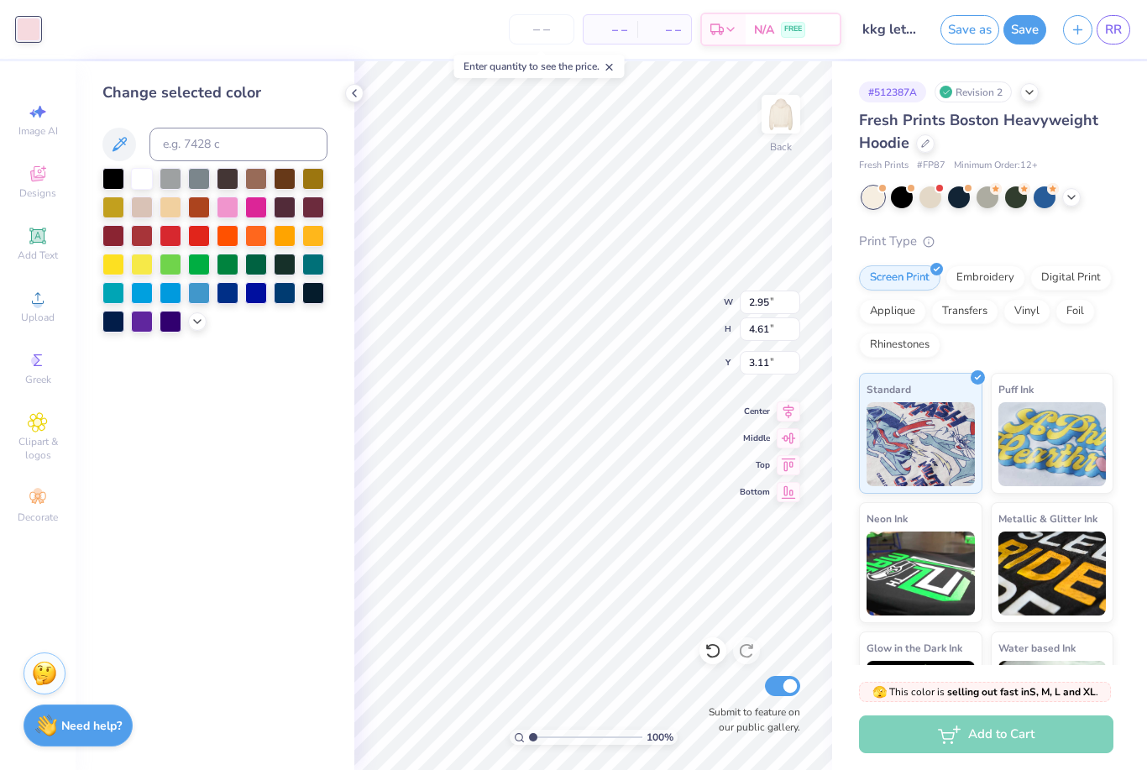
click at [207, 318] on div at bounding box center [214, 250] width 225 height 165
click at [203, 328] on icon at bounding box center [197, 321] width 13 height 13
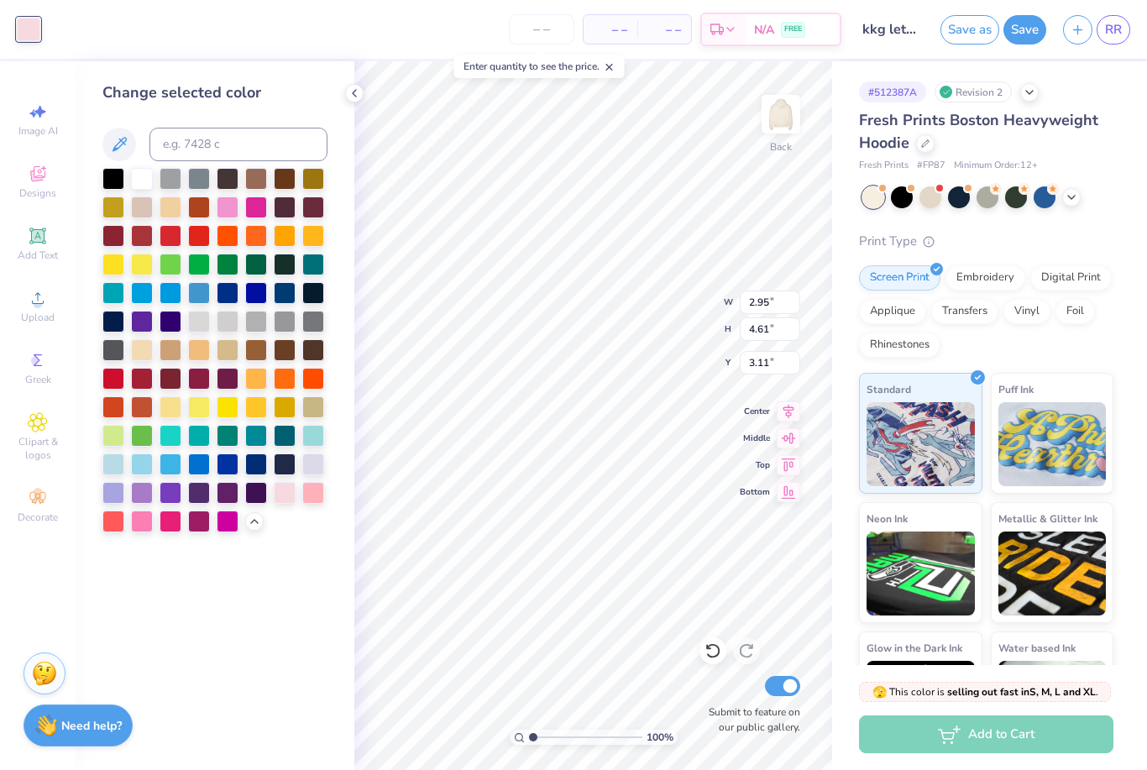
click at [312, 496] on div at bounding box center [313, 493] width 22 height 22
click at [141, 527] on div at bounding box center [142, 522] width 22 height 22
click at [707, 658] on icon at bounding box center [713, 651] width 17 height 17
click at [233, 211] on div at bounding box center [228, 208] width 22 height 22
click at [219, 216] on div at bounding box center [228, 208] width 22 height 22
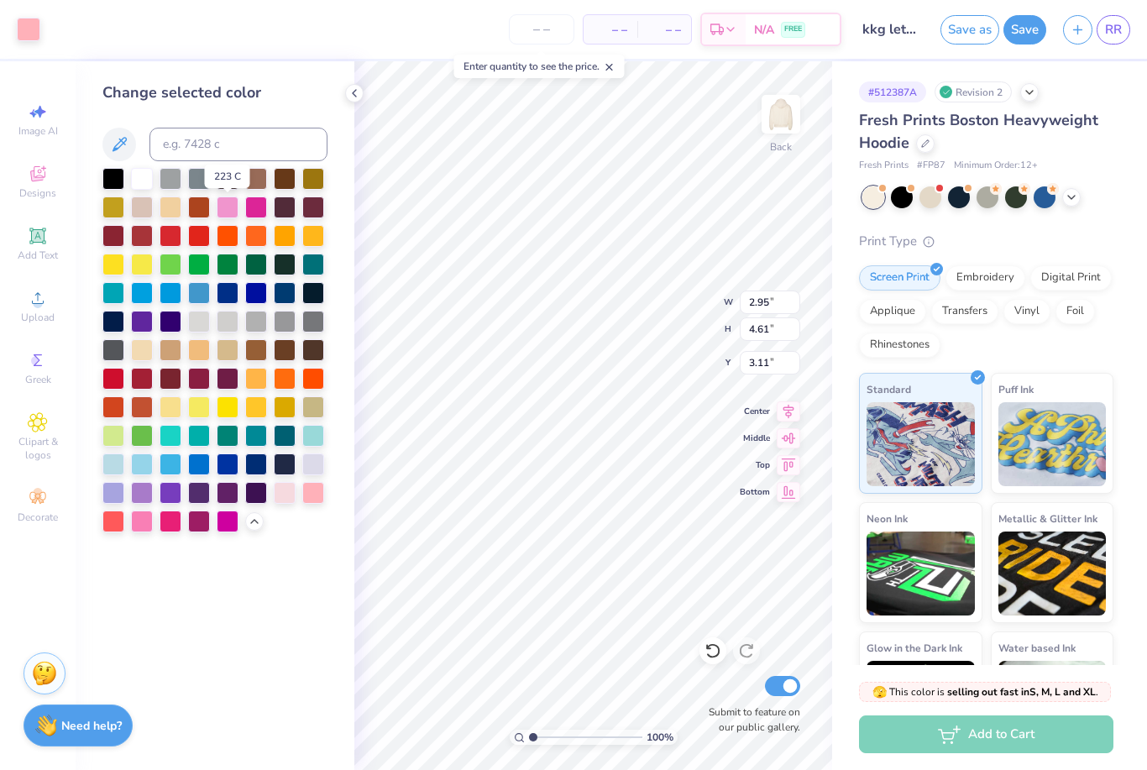
click at [222, 212] on div at bounding box center [228, 208] width 22 height 22
click at [226, 210] on div at bounding box center [228, 208] width 22 height 22
click at [255, 212] on div at bounding box center [256, 208] width 22 height 22
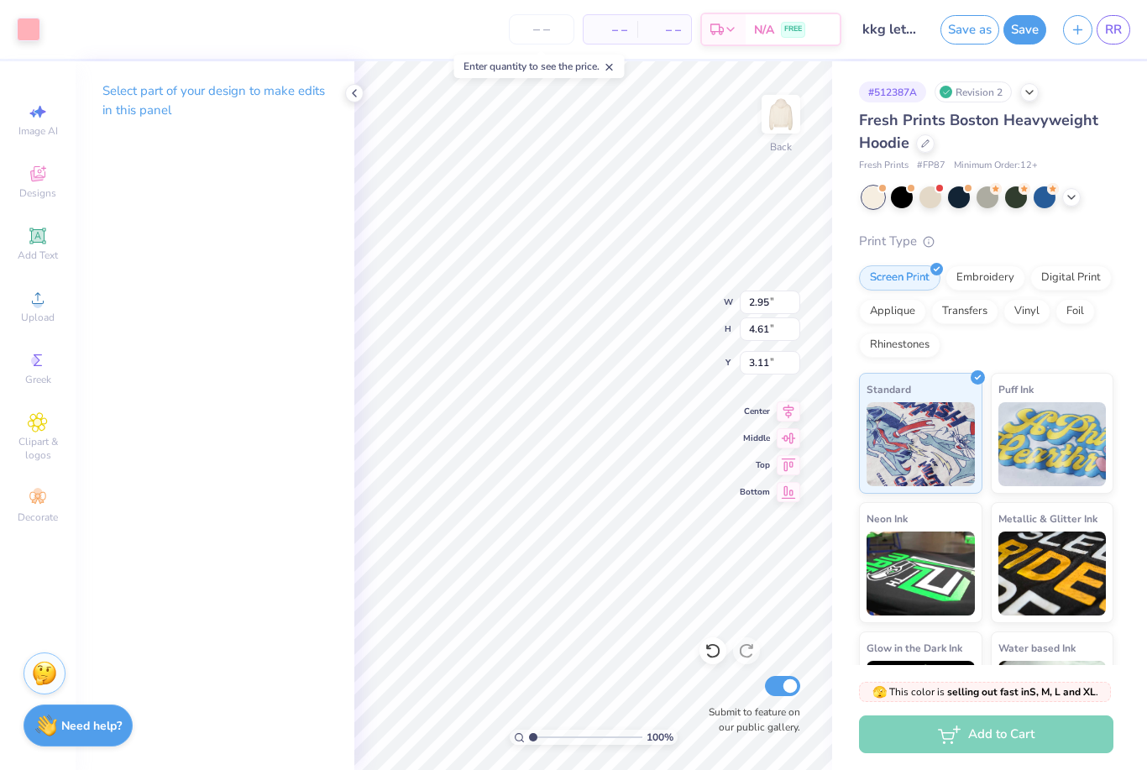
click at [34, 29] on div at bounding box center [29, 30] width 24 height 24
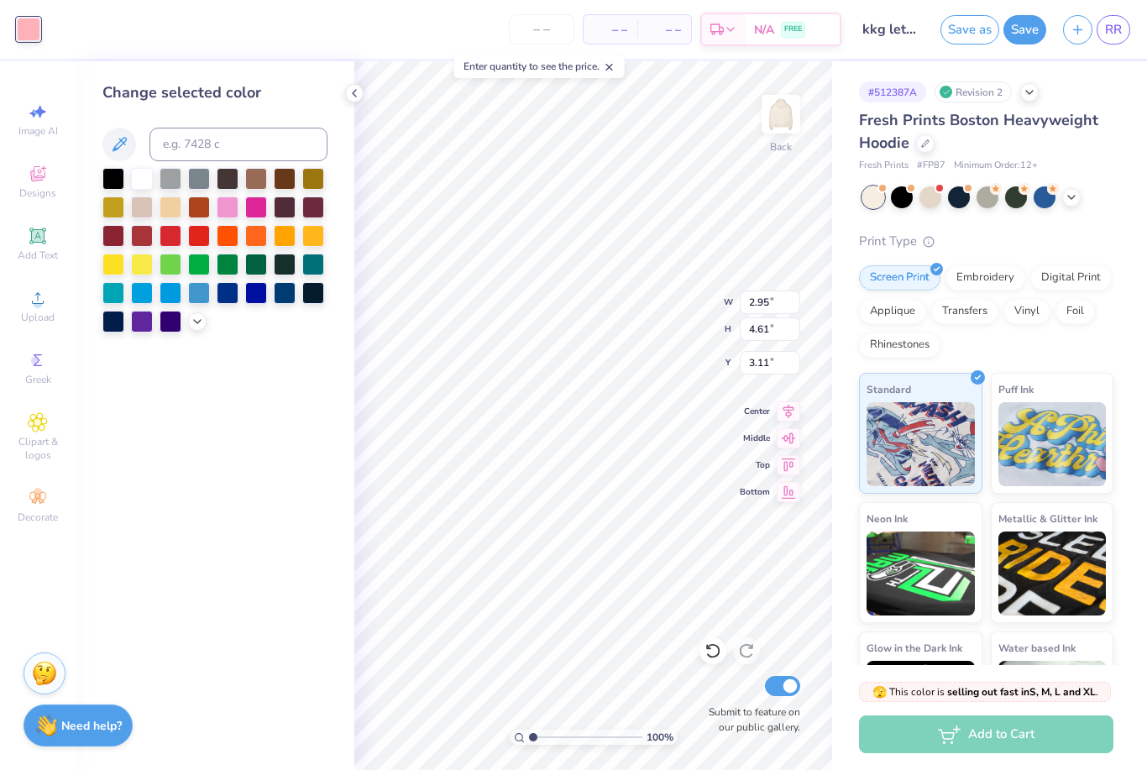
click at [226, 214] on div at bounding box center [228, 208] width 22 height 22
click at [229, 211] on div at bounding box center [228, 208] width 22 height 22
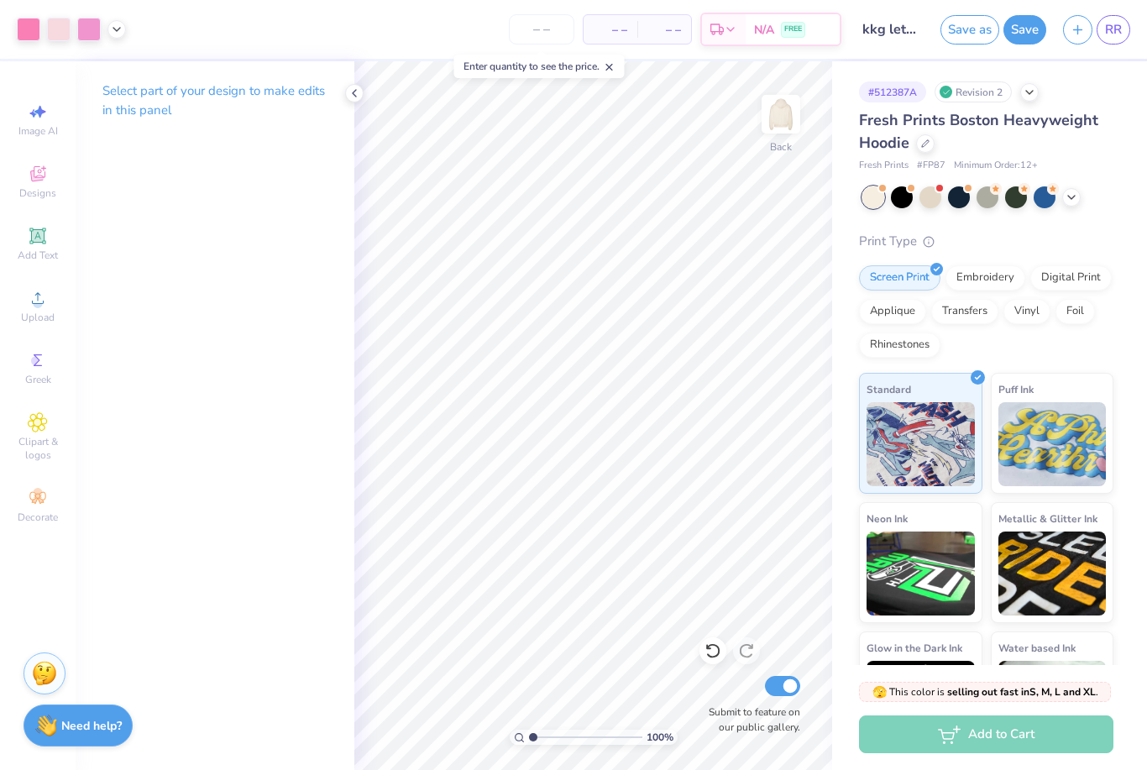
click at [710, 647] on icon at bounding box center [712, 651] width 14 height 15
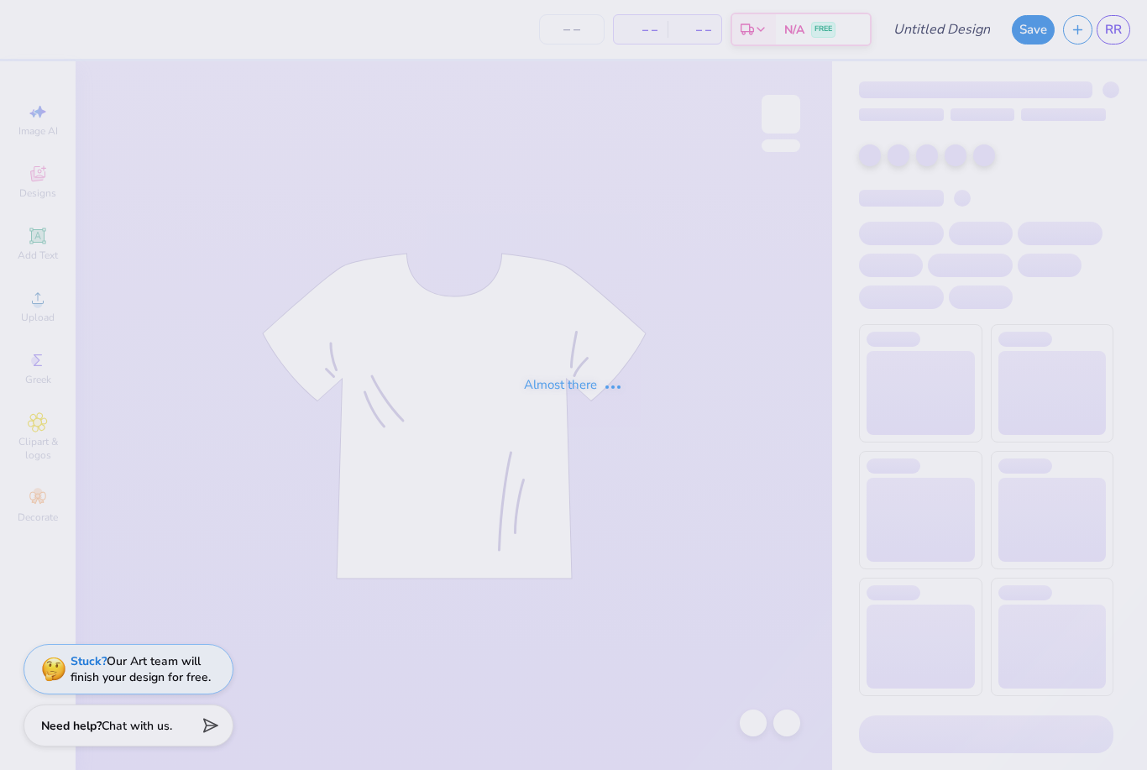
type input "kappa pattern"
type input "7"
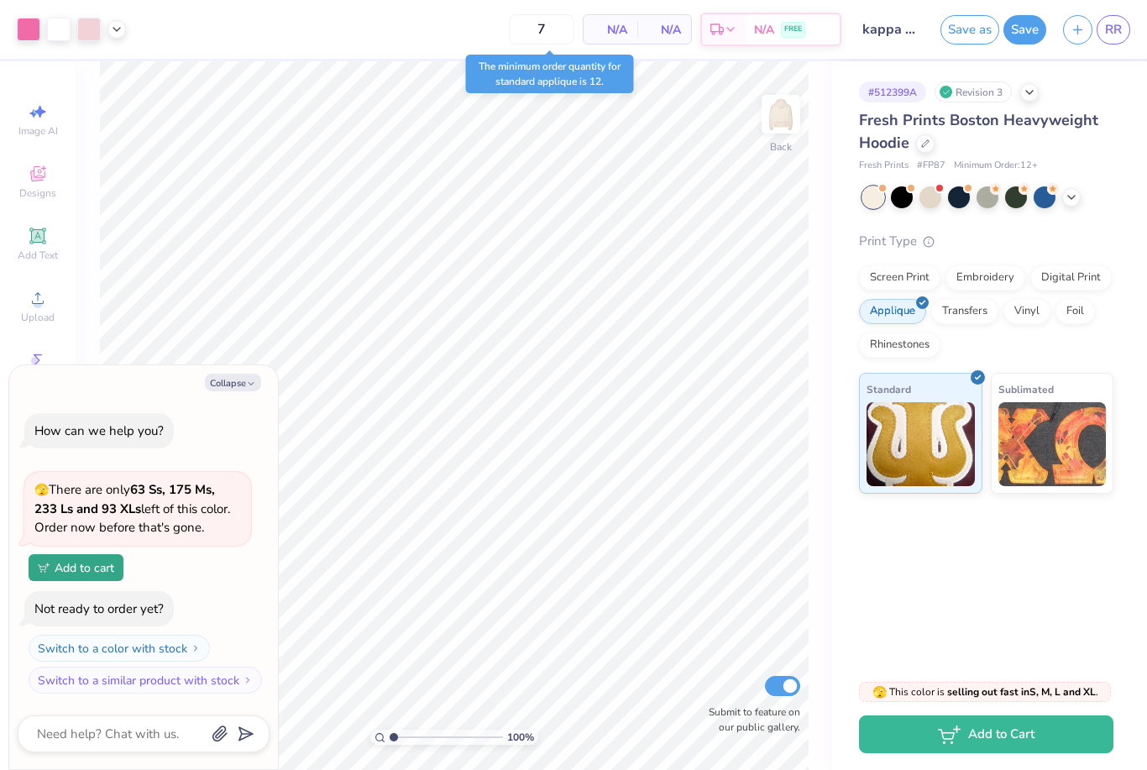
type textarea "x"
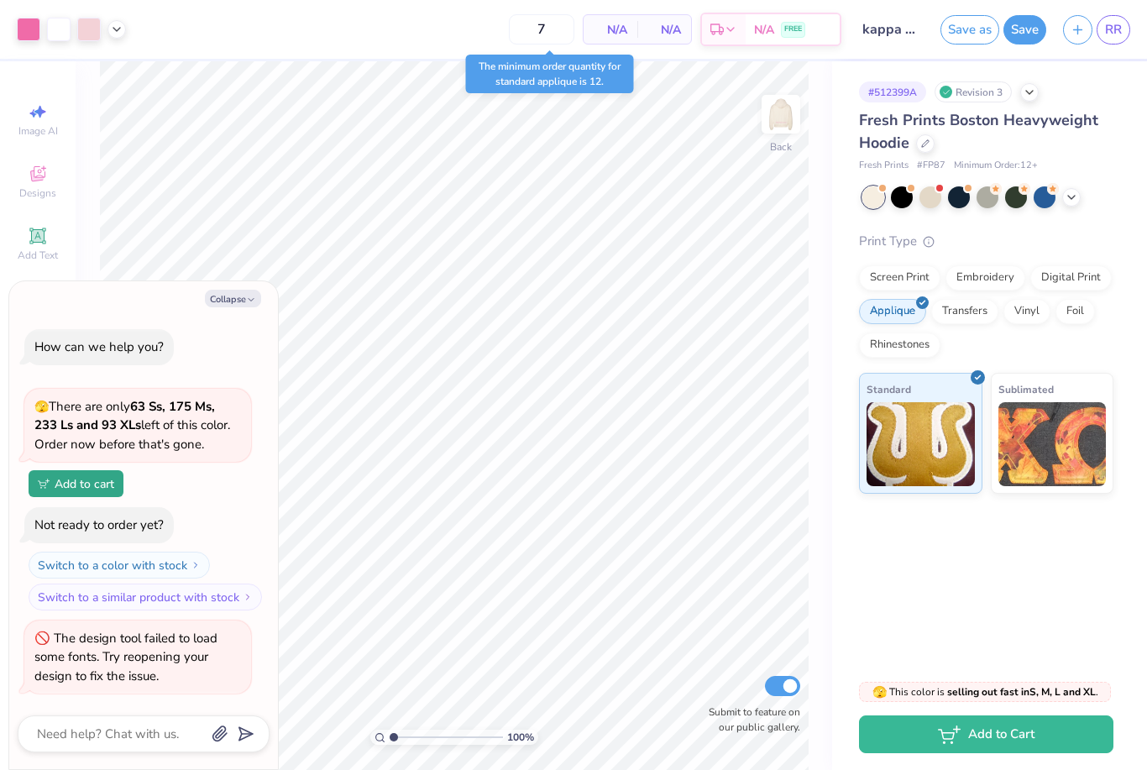
click at [1101, 35] on link "RR" at bounding box center [1114, 29] width 34 height 29
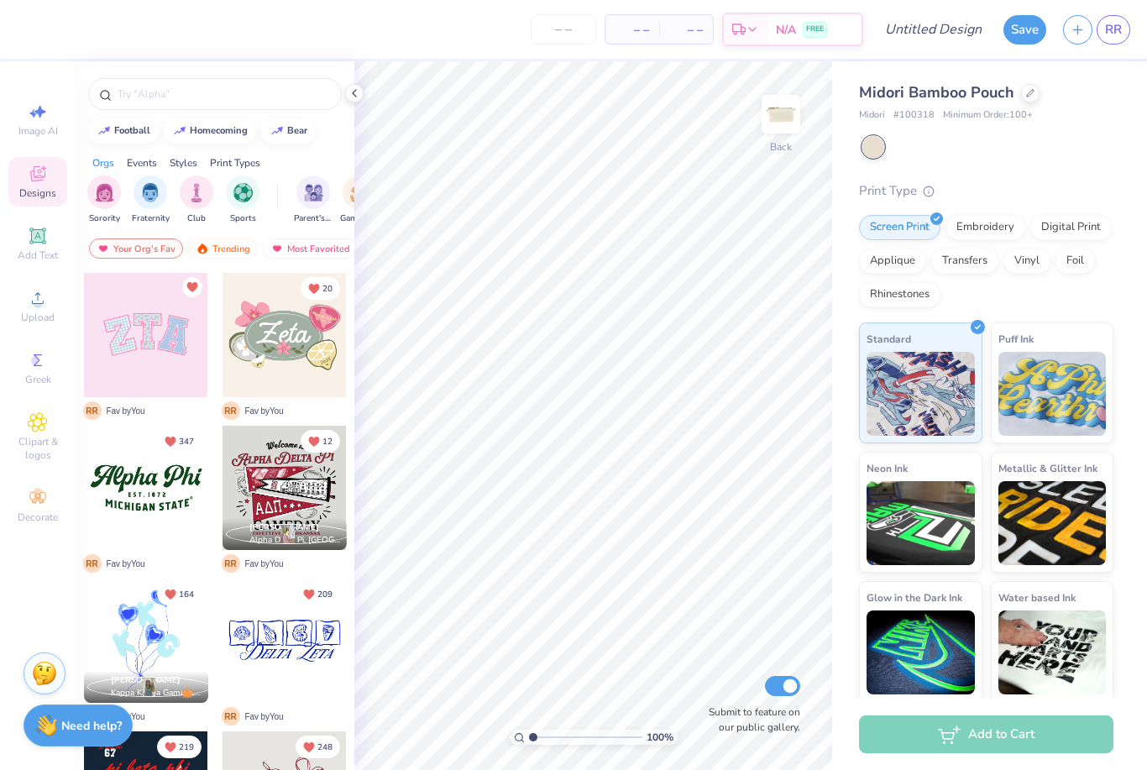
click at [39, 251] on div "Add Text" at bounding box center [37, 244] width 59 height 50
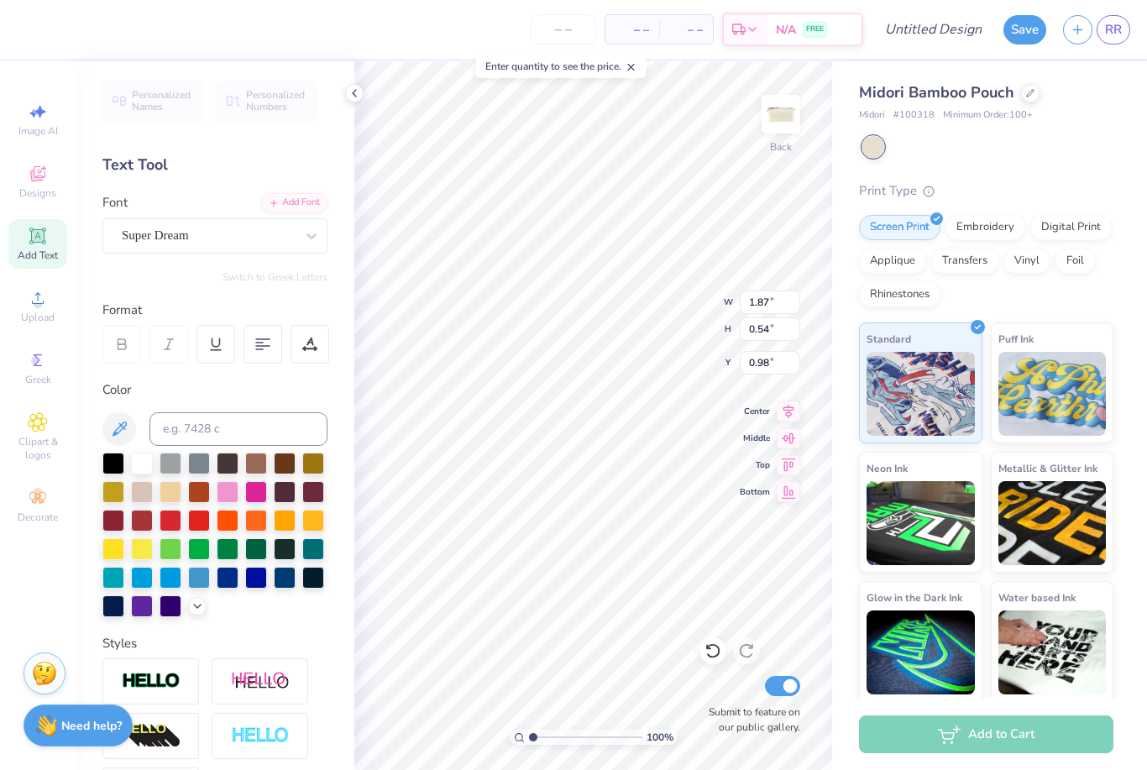
scroll to position [1, 1]
type textarea "T"
type textarea "kappa"
click at [233, 374] on div at bounding box center [214, 368] width 181 height 18
type input "dancing"
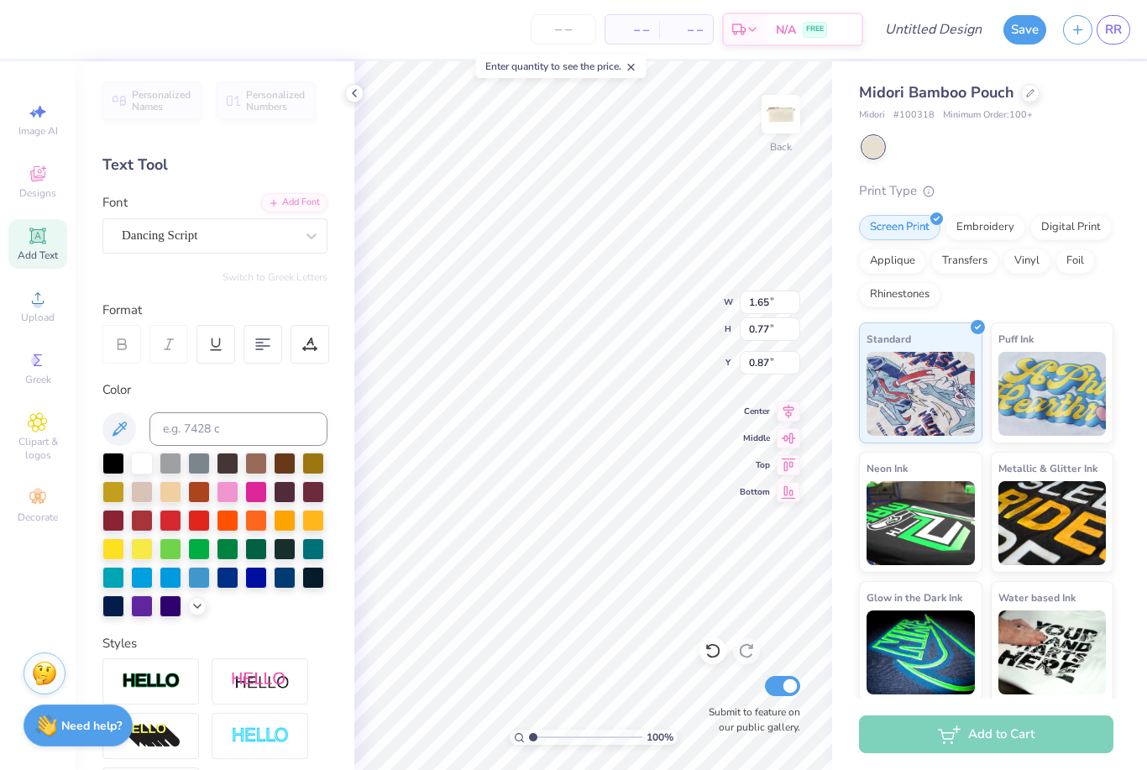
type input "1.65"
type input "0.77"
type input "0.87"
click at [257, 435] on input at bounding box center [238, 429] width 178 height 34
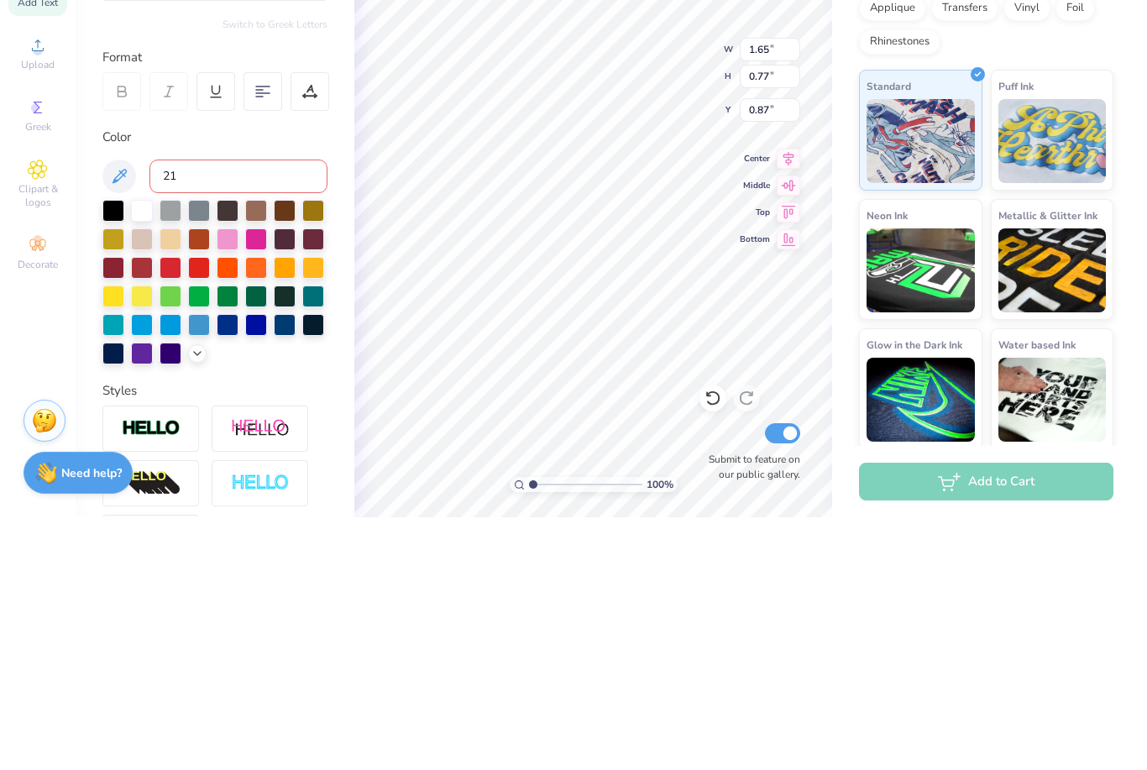
type input "211"
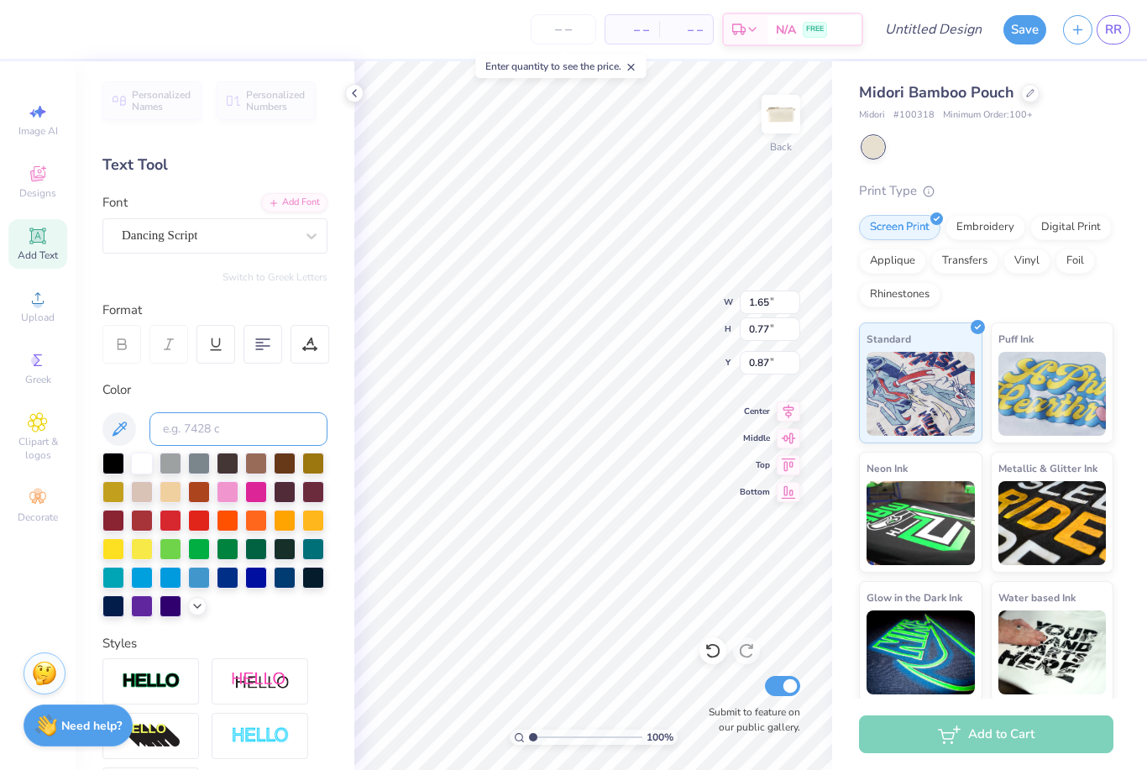
type input "0.78"
type input "3.26"
type input "1.52"
type input "-0.00"
type input "3.99"
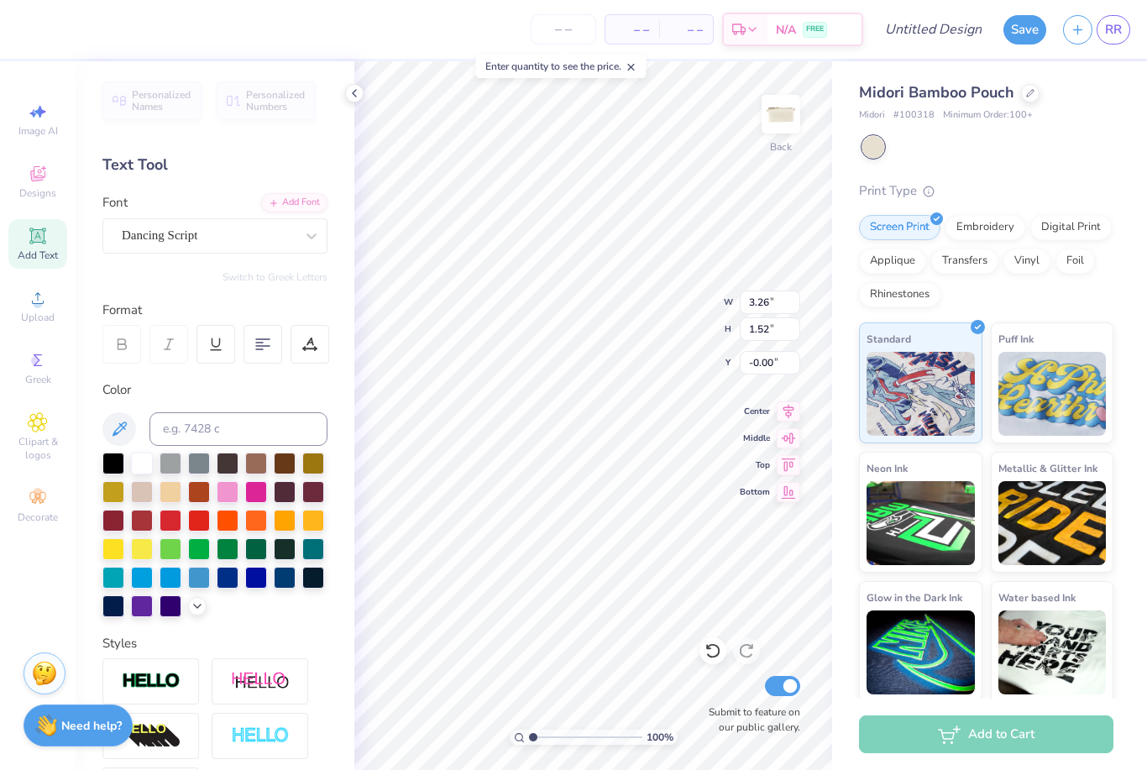
type input "1.86"
type input "0.32"
click at [357, 97] on icon at bounding box center [354, 93] width 13 height 13
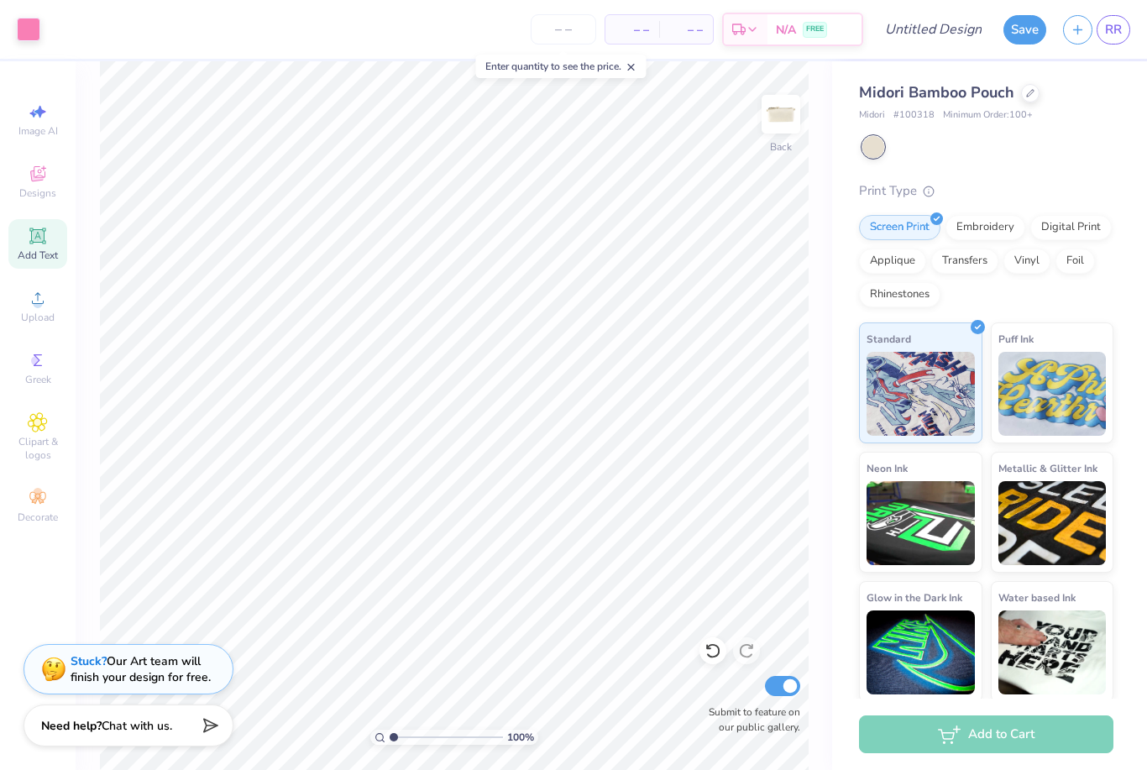
click at [991, 227] on div "Embroidery" at bounding box center [986, 227] width 80 height 25
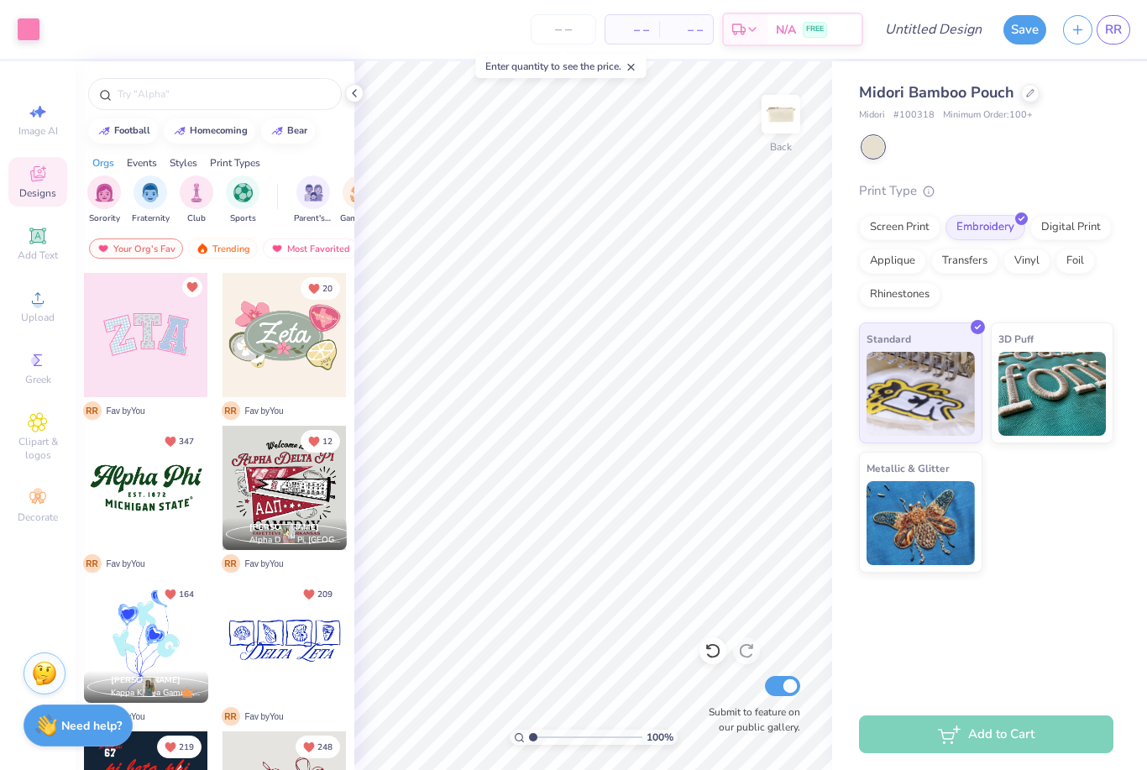
click at [356, 96] on icon at bounding box center [354, 93] width 13 height 13
